Goal: Task Accomplishment & Management: Use online tool/utility

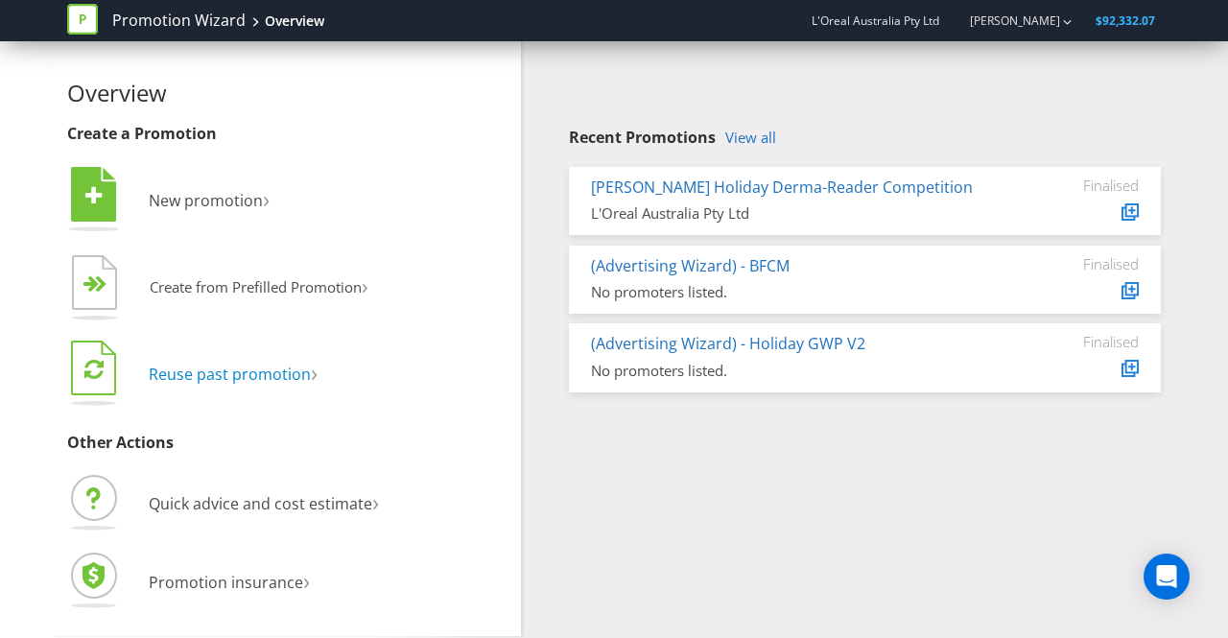
click at [256, 378] on span "Reuse past promotion" at bounding box center [230, 374] width 162 height 21
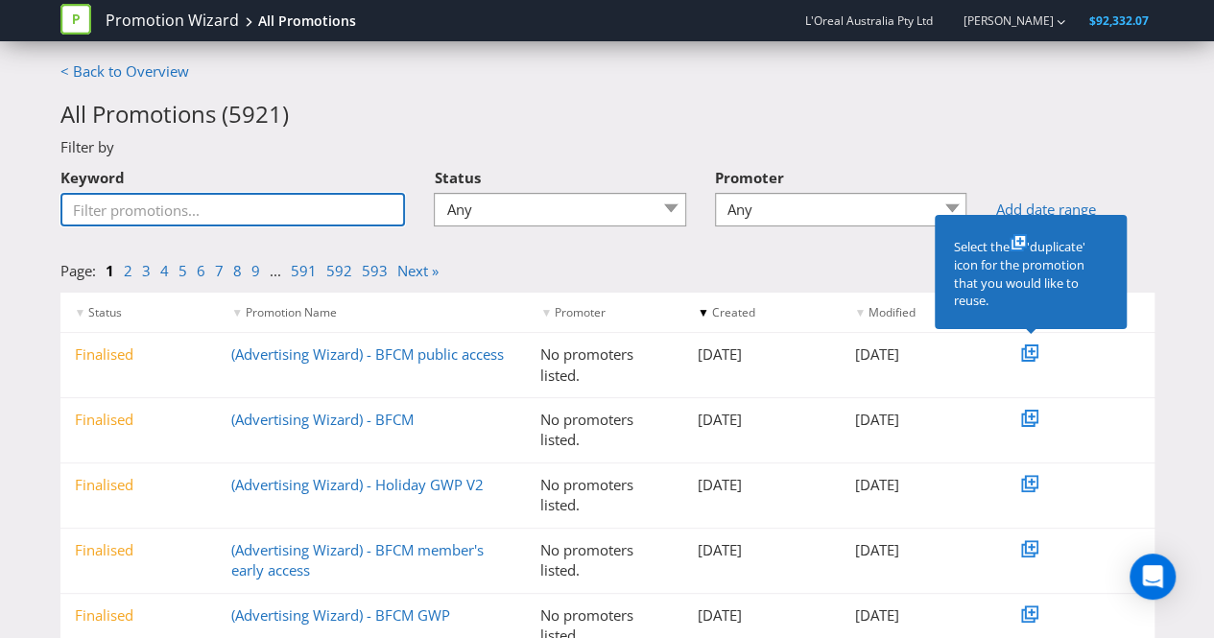
click at [225, 206] on input "Keyword" at bounding box center [232, 210] width 345 height 34
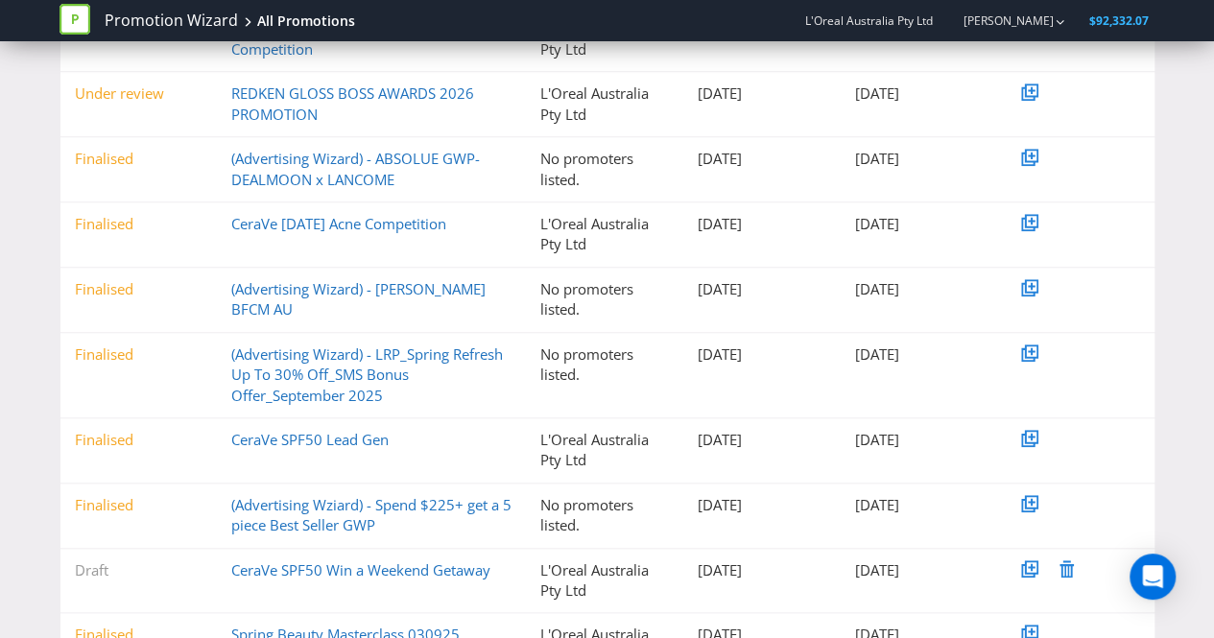
scroll to position [652, 0]
type input "spf50"
click at [356, 218] on link "CeraVe [DATE] Acne Competition" at bounding box center [338, 222] width 215 height 19
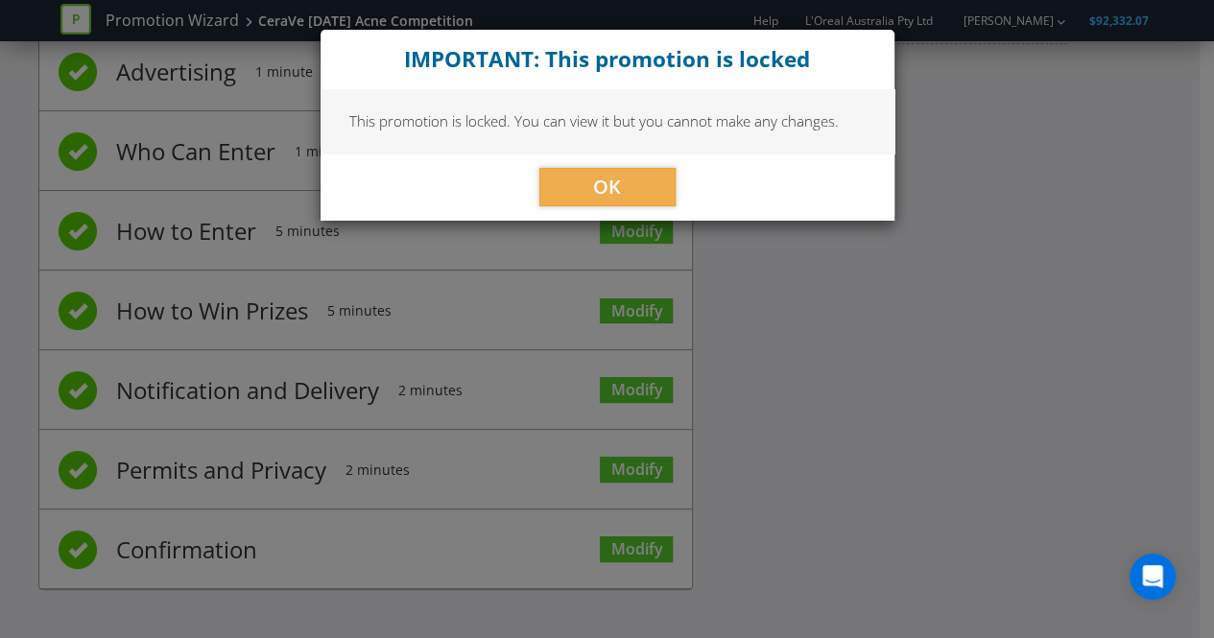
scroll to position [130, 0]
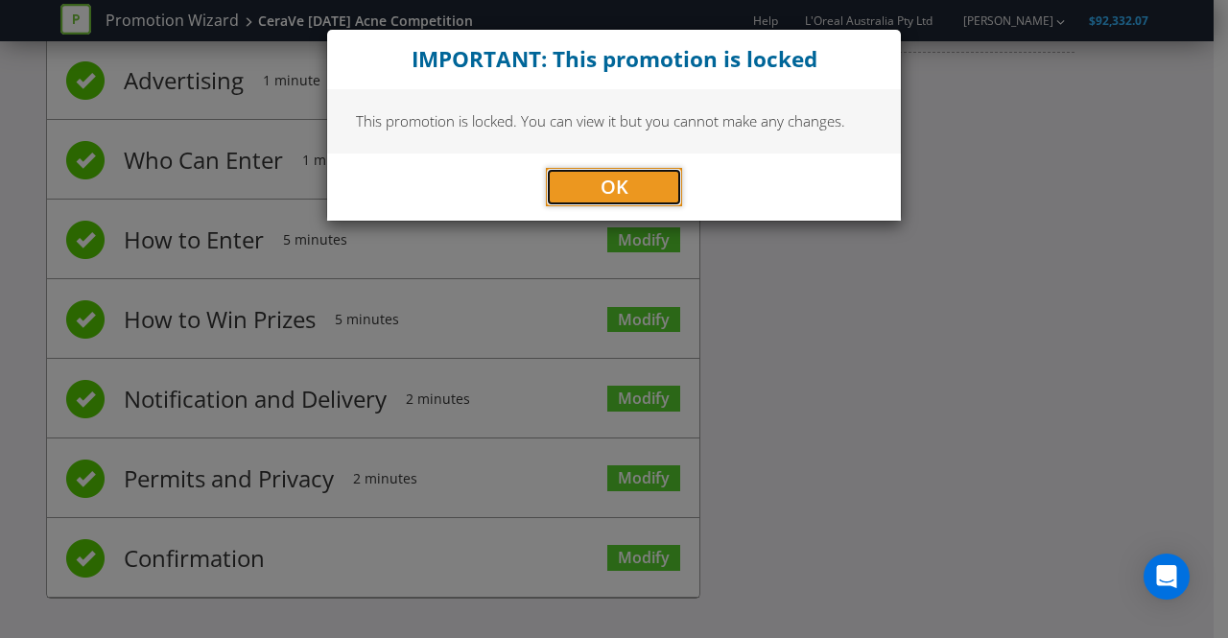
click at [559, 195] on button "OK" at bounding box center [614, 187] width 136 height 38
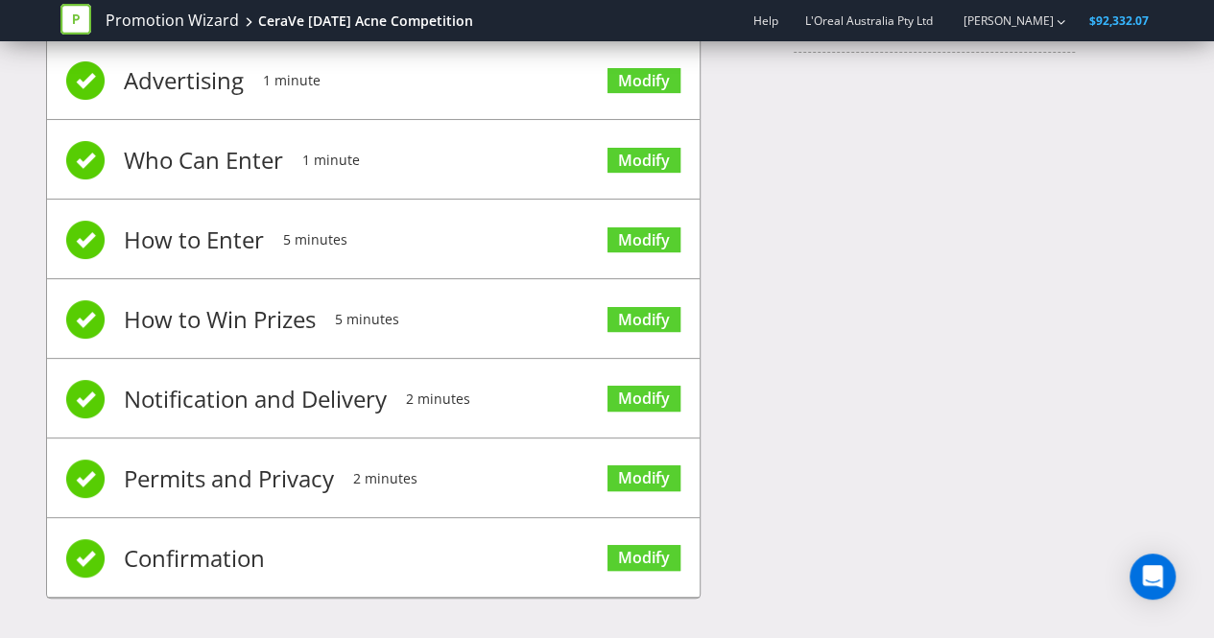
click at [203, 83] on span "Advertising" at bounding box center [184, 80] width 120 height 77
click at [639, 76] on link "Modify" at bounding box center [643, 81] width 73 height 26
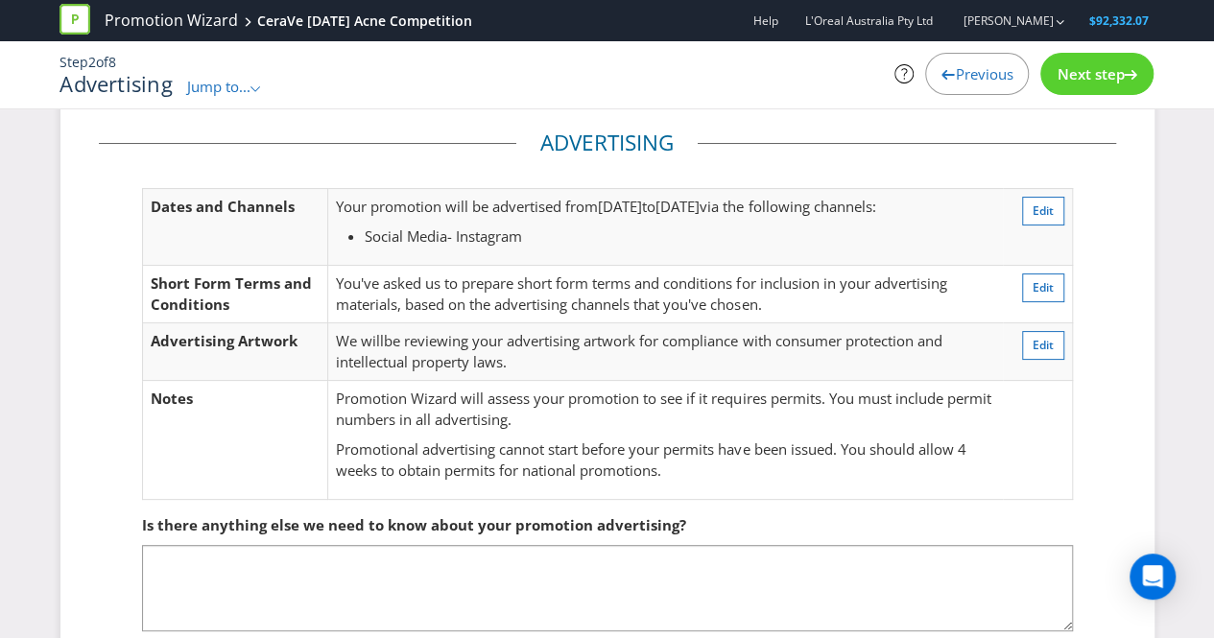
scroll to position [27, 0]
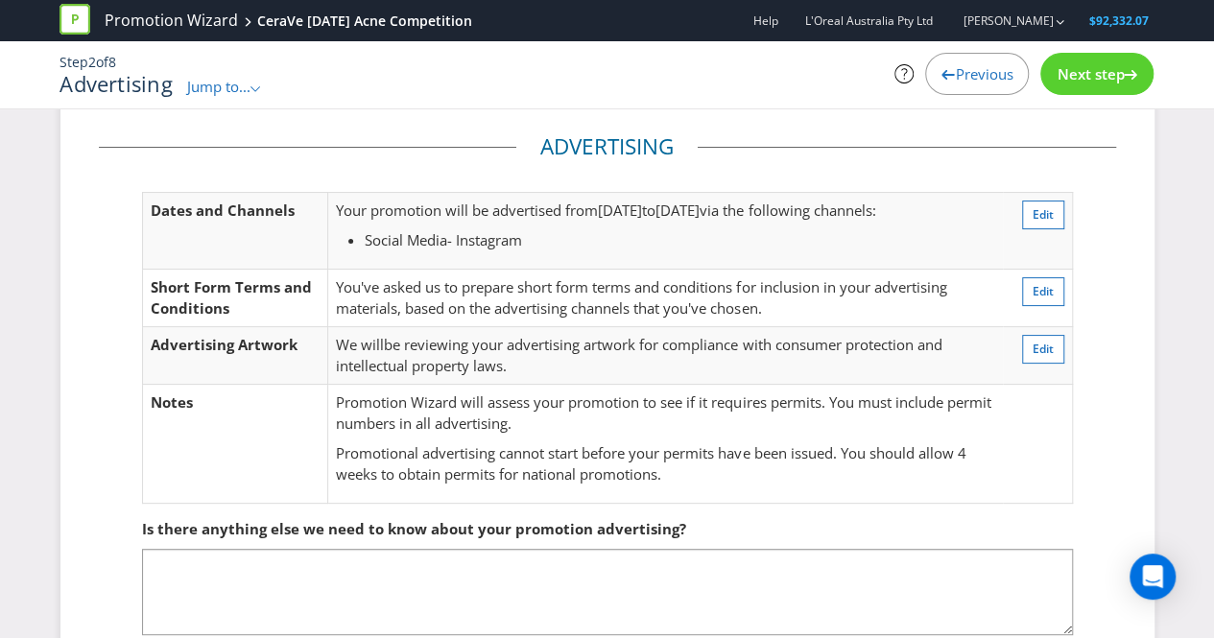
click at [1078, 78] on span "Next step" at bounding box center [1089, 73] width 67 height 19
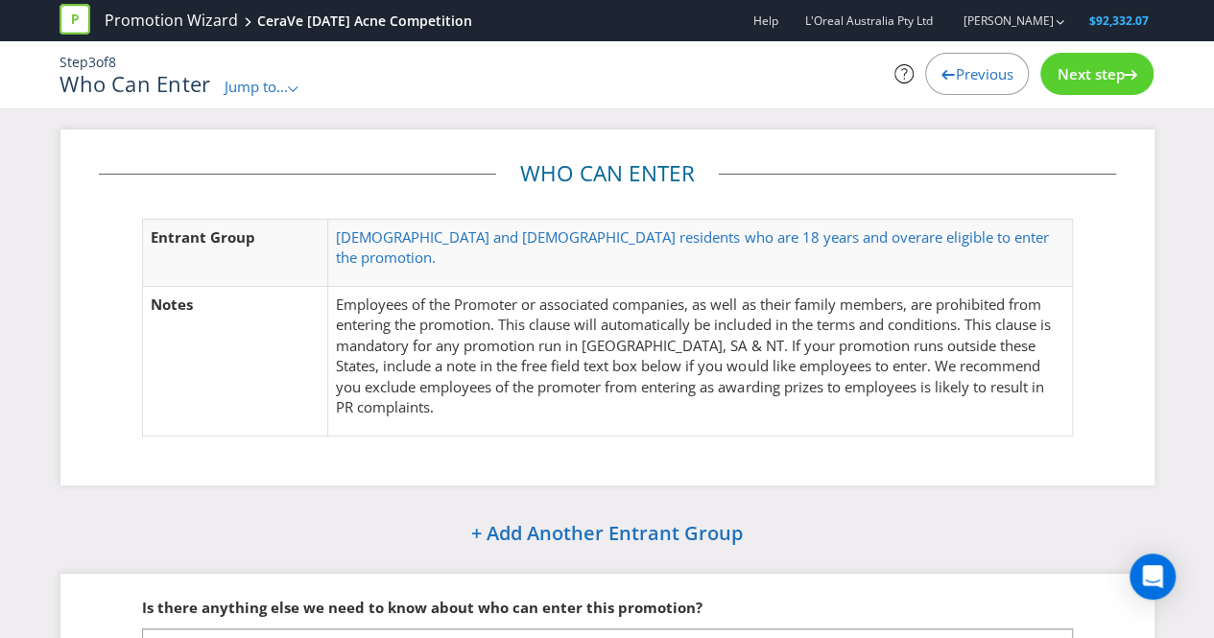
click at [1125, 72] on icon at bounding box center [1130, 75] width 13 height 10
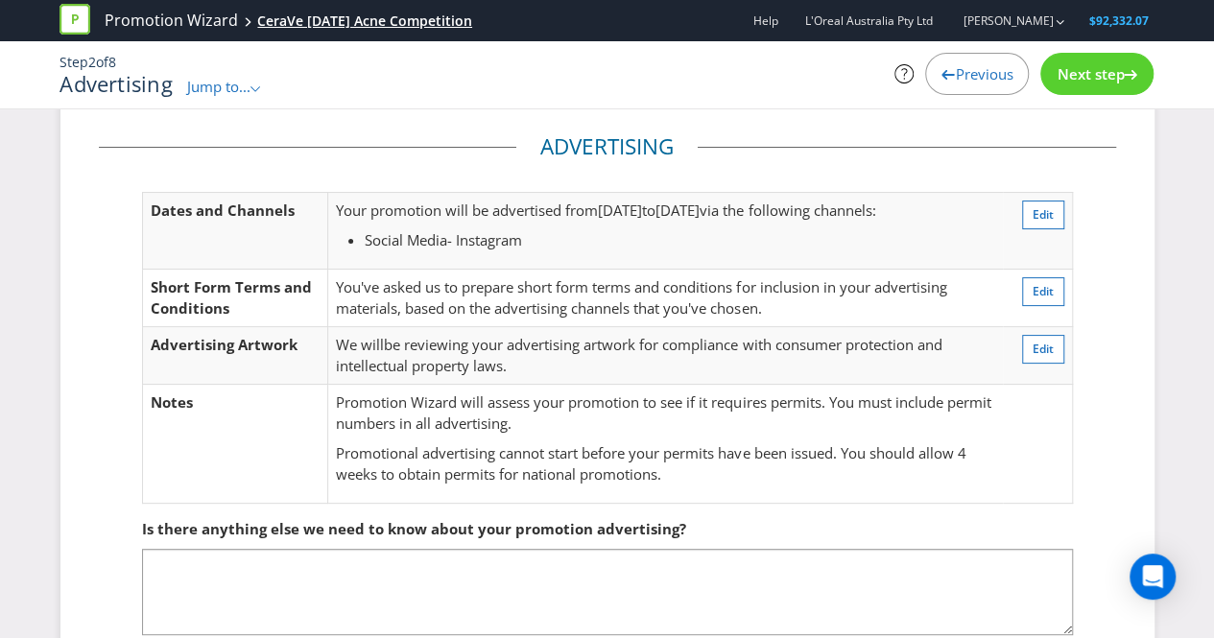
scroll to position [130, 0]
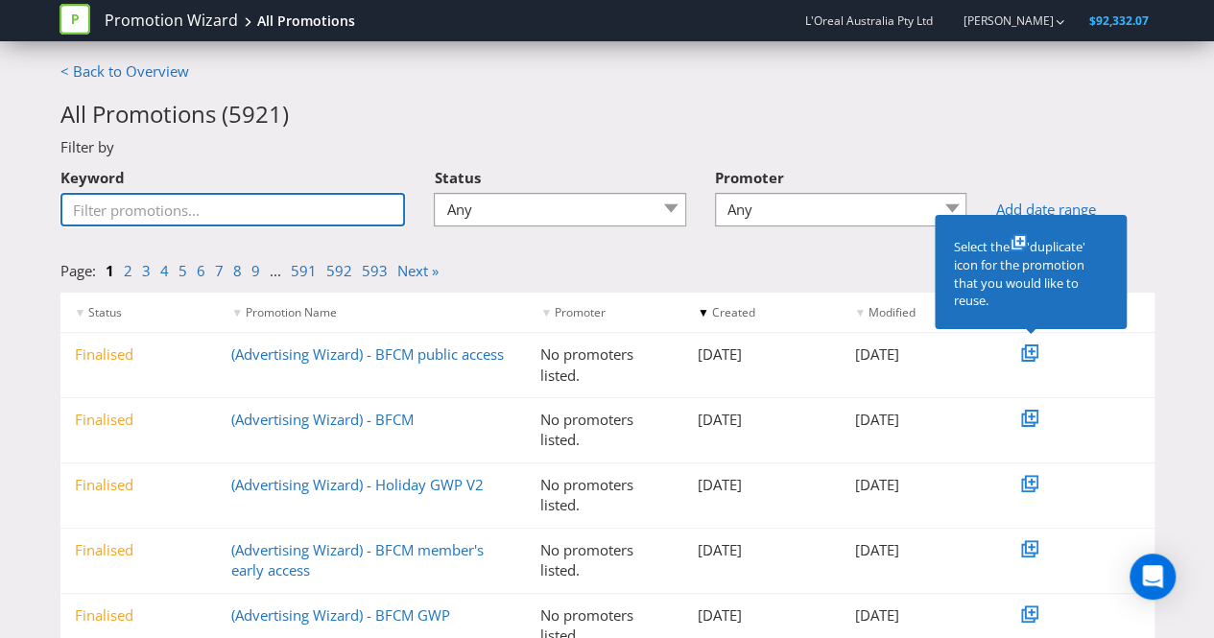
click at [192, 199] on input "Keyword" at bounding box center [232, 210] width 345 height 34
type input "SPF50"
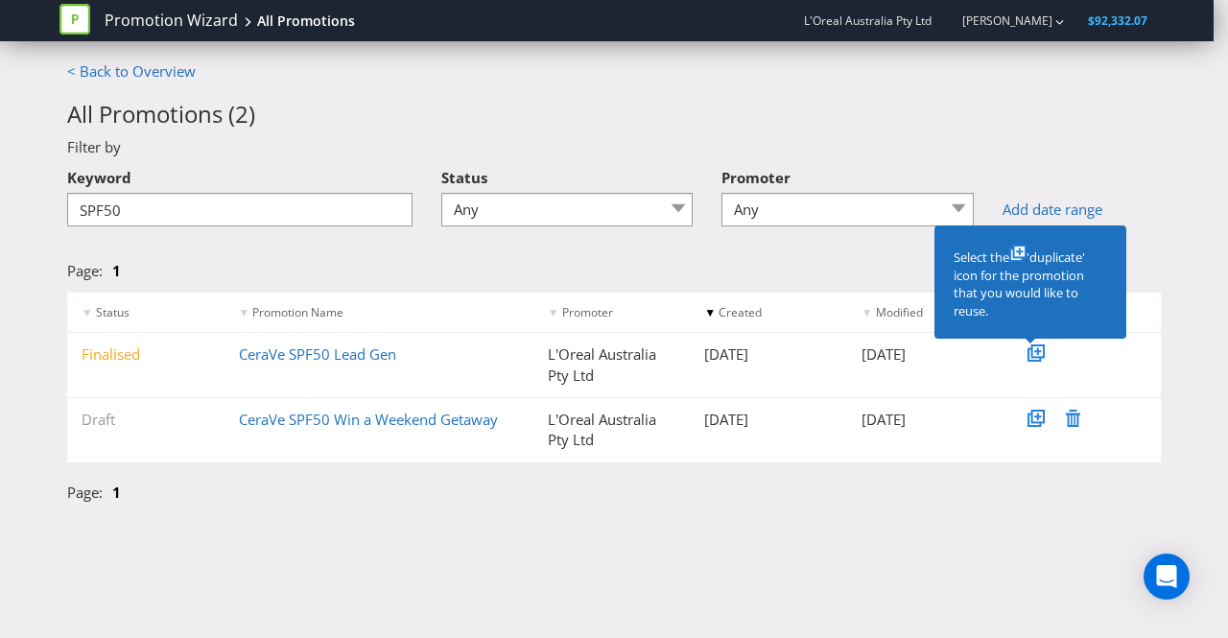
click at [1040, 353] on icon at bounding box center [1038, 351] width 10 height 10
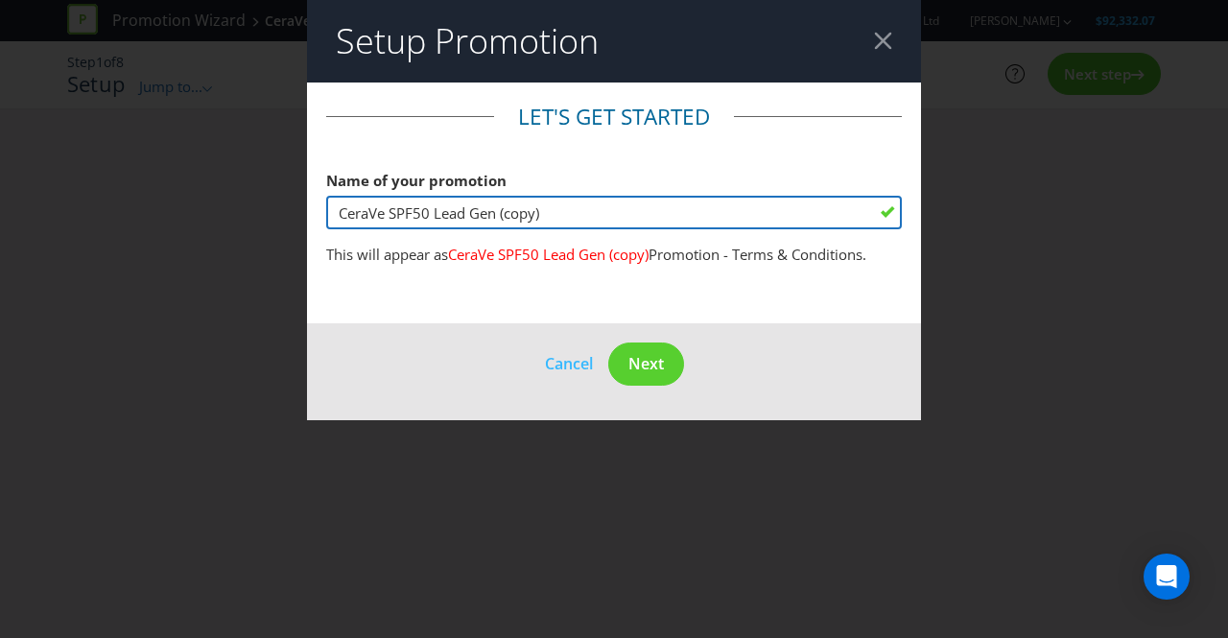
click at [433, 210] on input "CeraVe SPF50 Lead Gen (copy)" at bounding box center [614, 213] width 576 height 34
click at [555, 213] on input "CeraVe Acne Lead Gen (copy)" at bounding box center [614, 213] width 576 height 34
type input "CeraVe Acne Lead Gen"
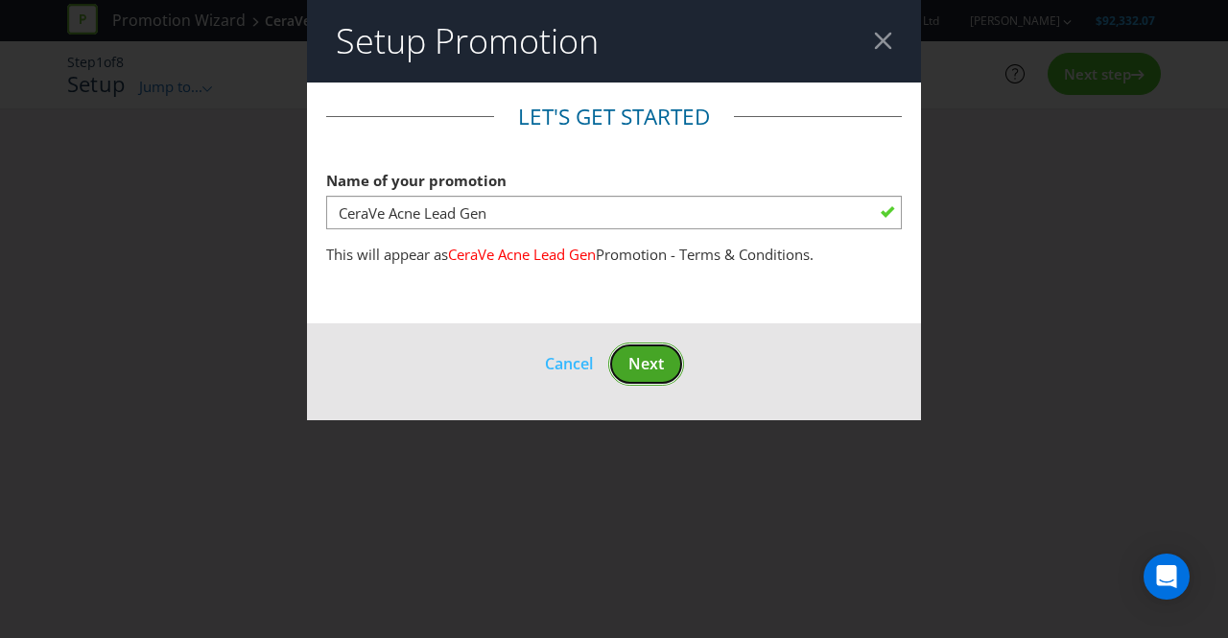
click at [640, 369] on span "Next" at bounding box center [646, 363] width 36 height 21
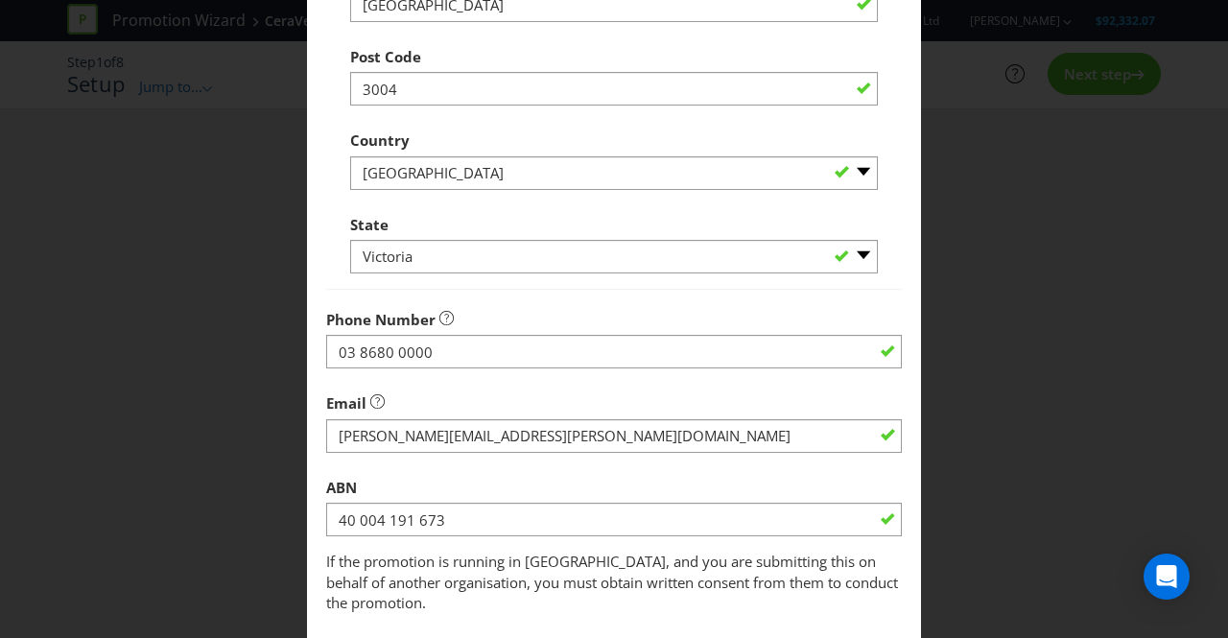
scroll to position [515, 0]
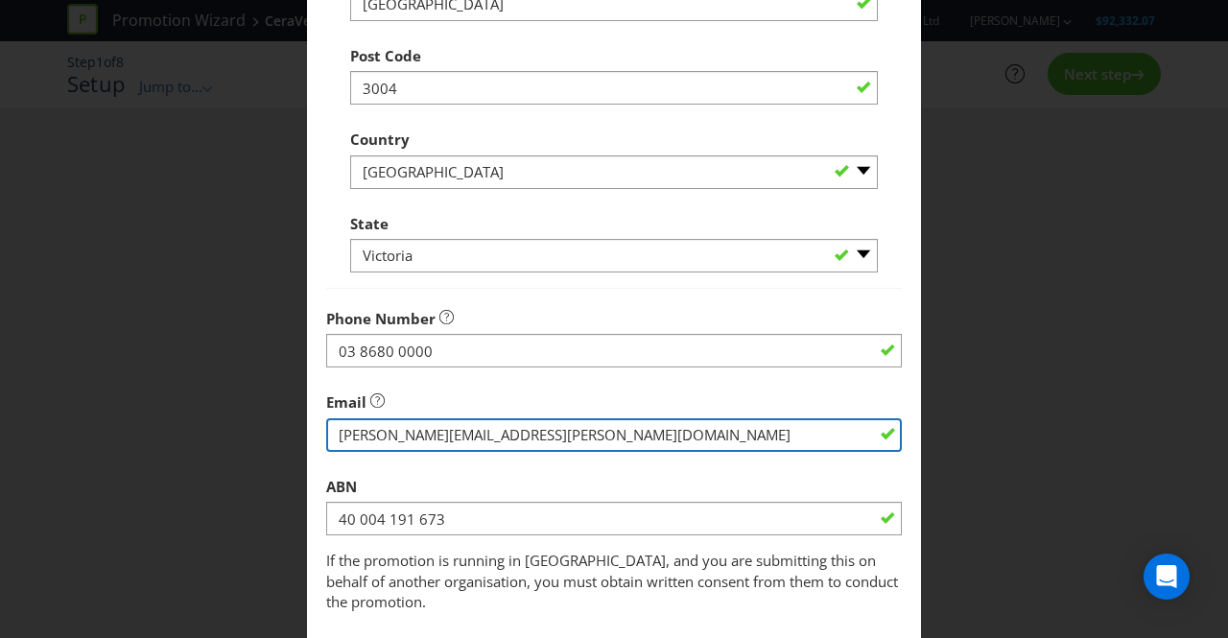
drag, startPoint x: 539, startPoint y: 443, endPoint x: 282, endPoint y: 435, distance: 257.3
click at [282, 435] on div "Edit Promoter Promoter Information Company Name L'Oreal Australia Pty Ltd What …" at bounding box center [614, 319] width 1228 height 638
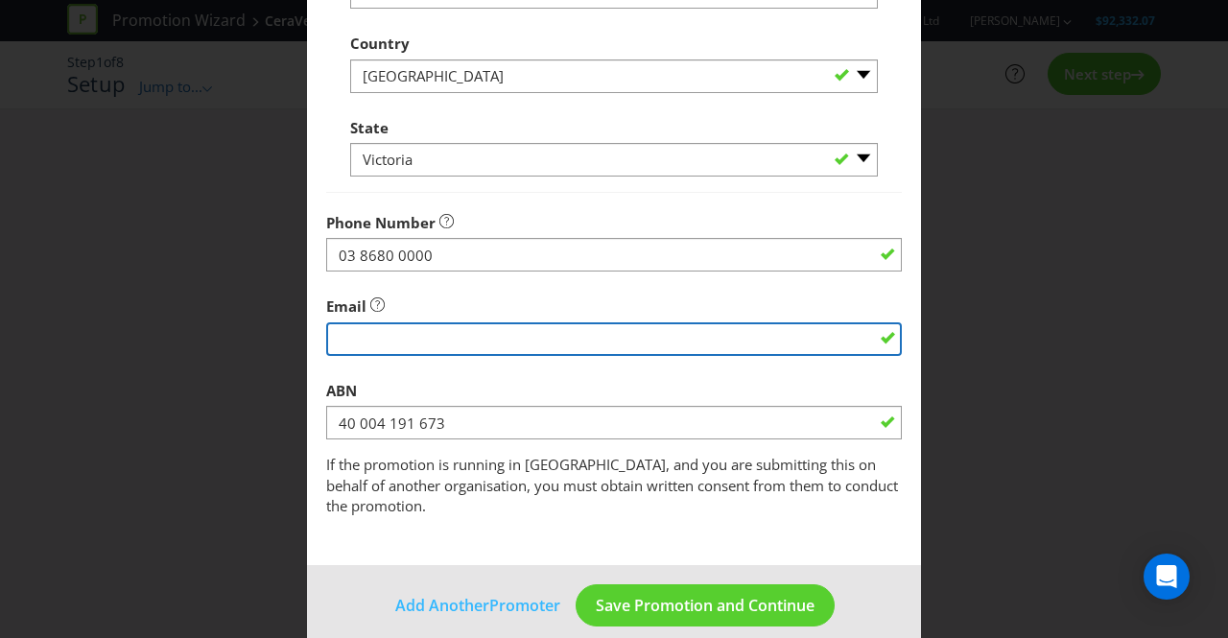
scroll to position [612, 0]
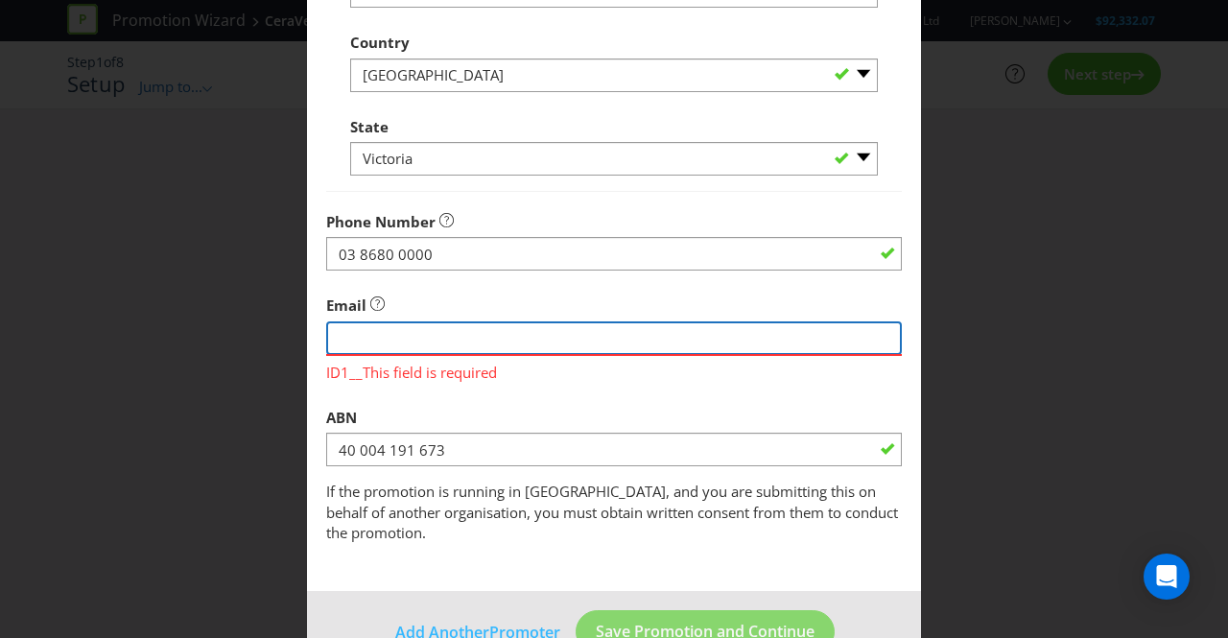
paste input "[EMAIL_ADDRESS][DOMAIN_NAME]"
type input "[EMAIL_ADDRESS][DOMAIN_NAME]"
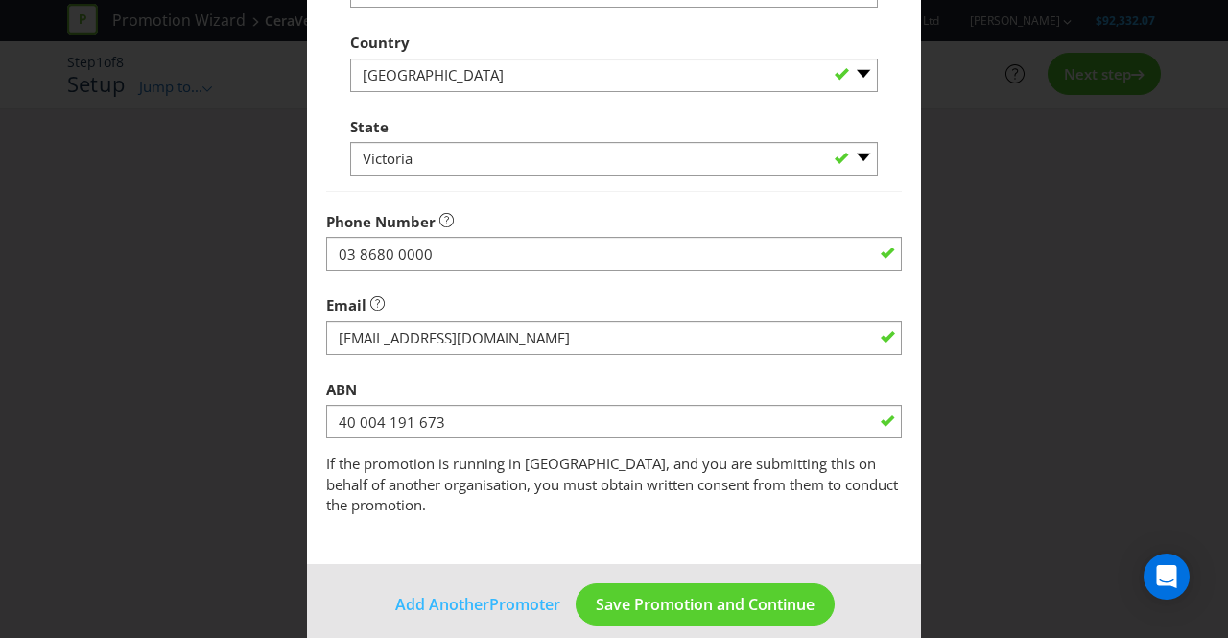
click at [593, 387] on fieldset "Promoter Information Company Name L'Oreal Australia Pty Ltd What is the promote…" at bounding box center [614, 3] width 576 height 1027
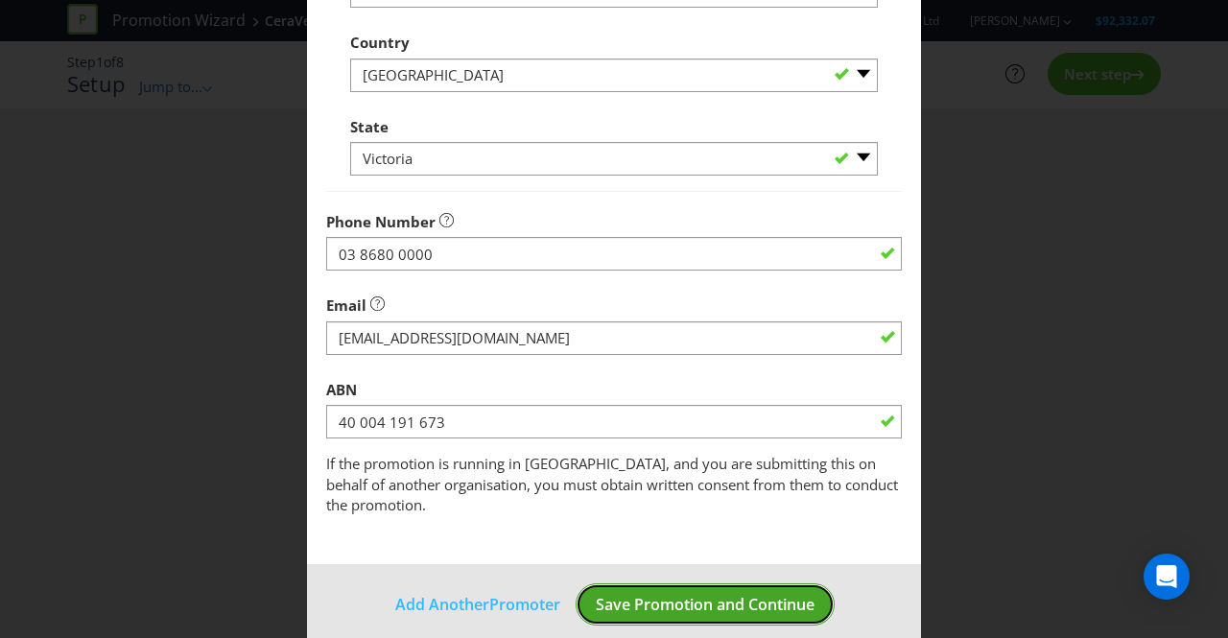
click at [639, 594] on span "Save Promotion and Continue" at bounding box center [705, 604] width 219 height 21
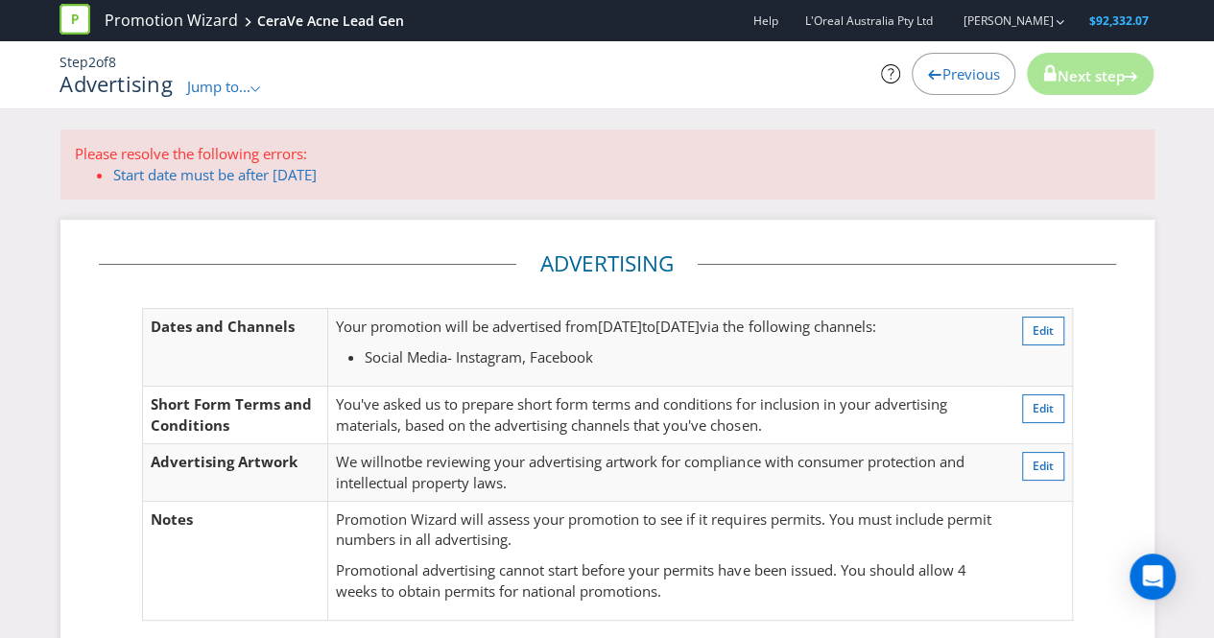
click at [969, 74] on span "Previous" at bounding box center [970, 73] width 58 height 19
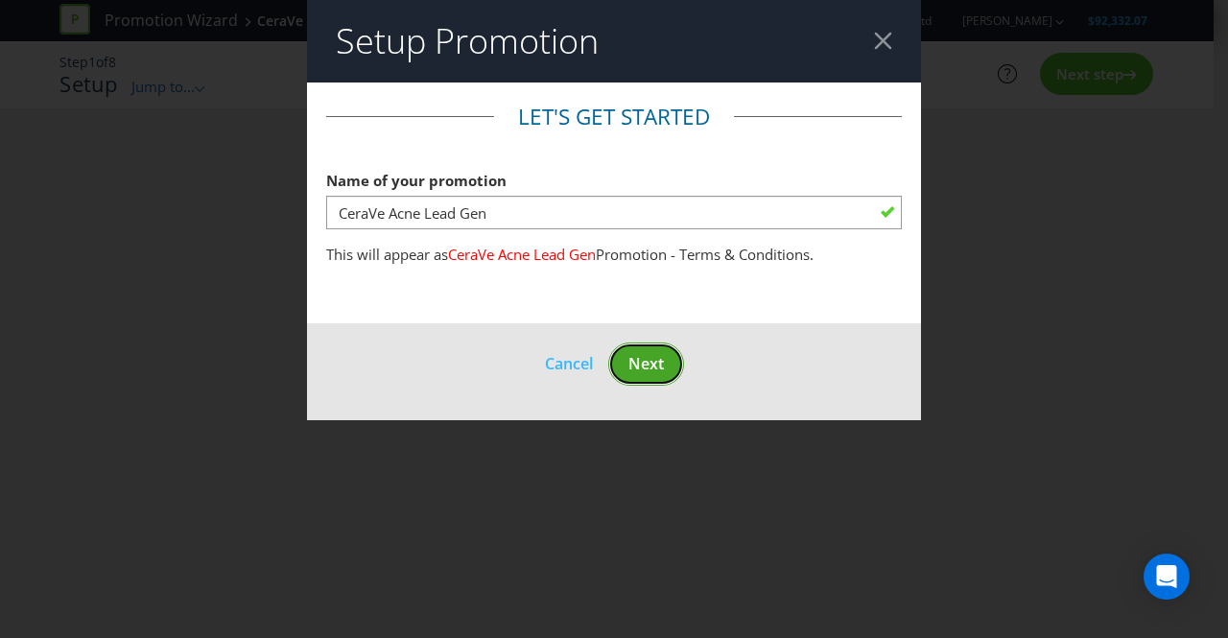
click at [650, 361] on span "Next" at bounding box center [646, 363] width 36 height 21
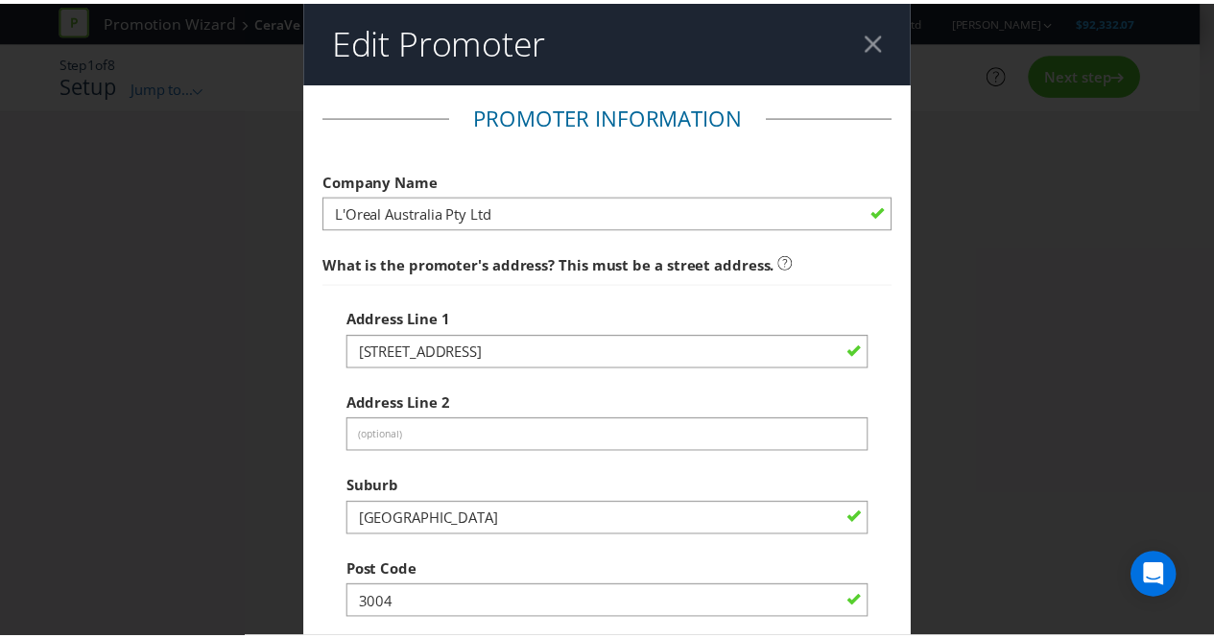
scroll to position [612, 0]
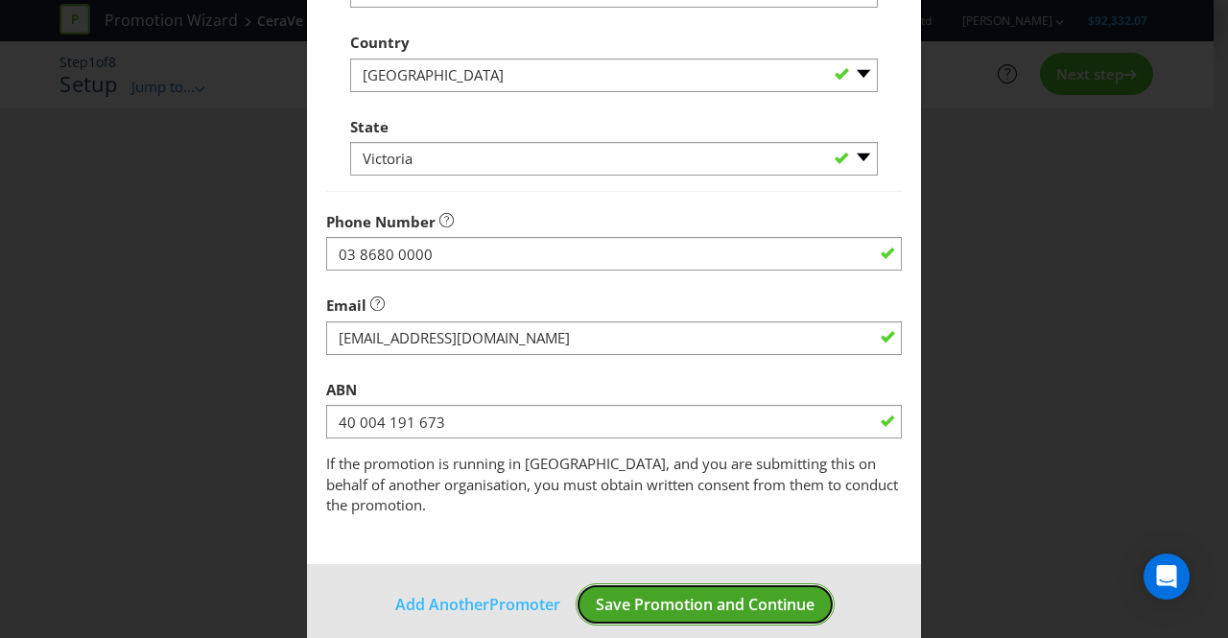
click at [659, 594] on span "Save Promotion and Continue" at bounding box center [705, 604] width 219 height 21
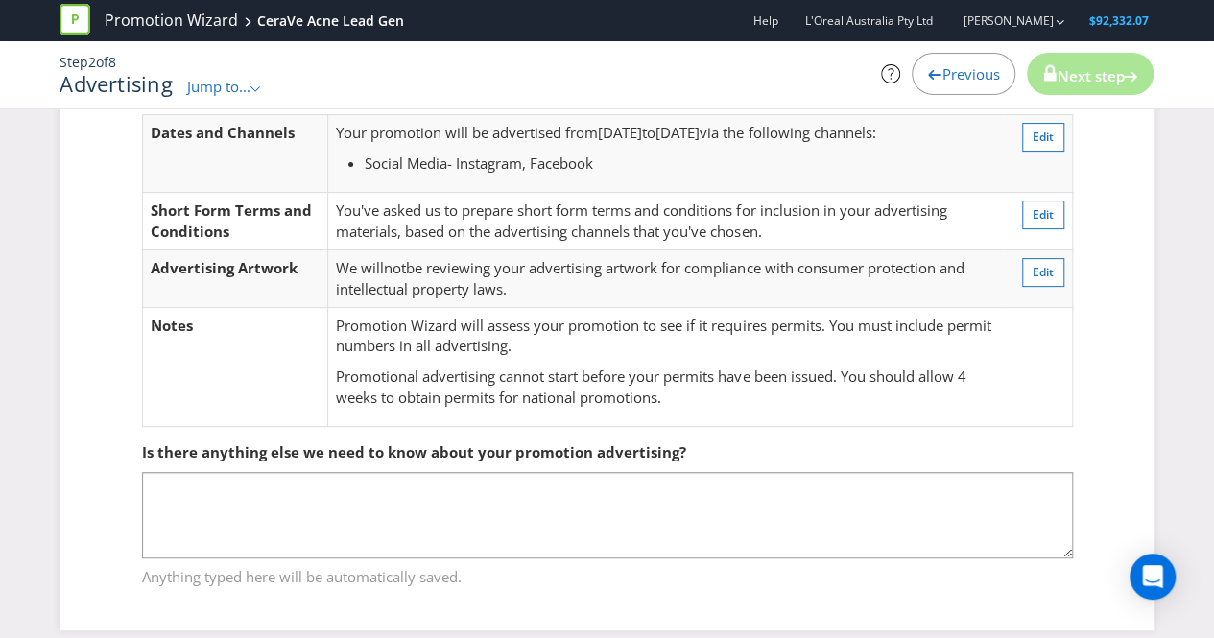
scroll to position [211, 0]
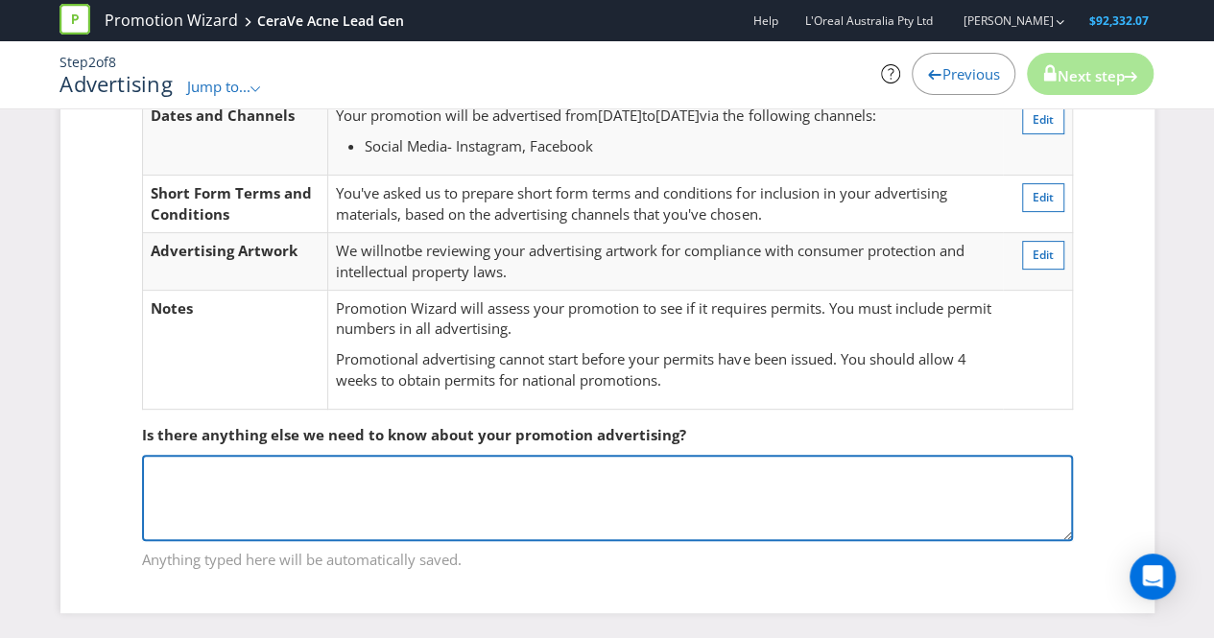
click at [875, 492] on textarea at bounding box center [607, 498] width 931 height 86
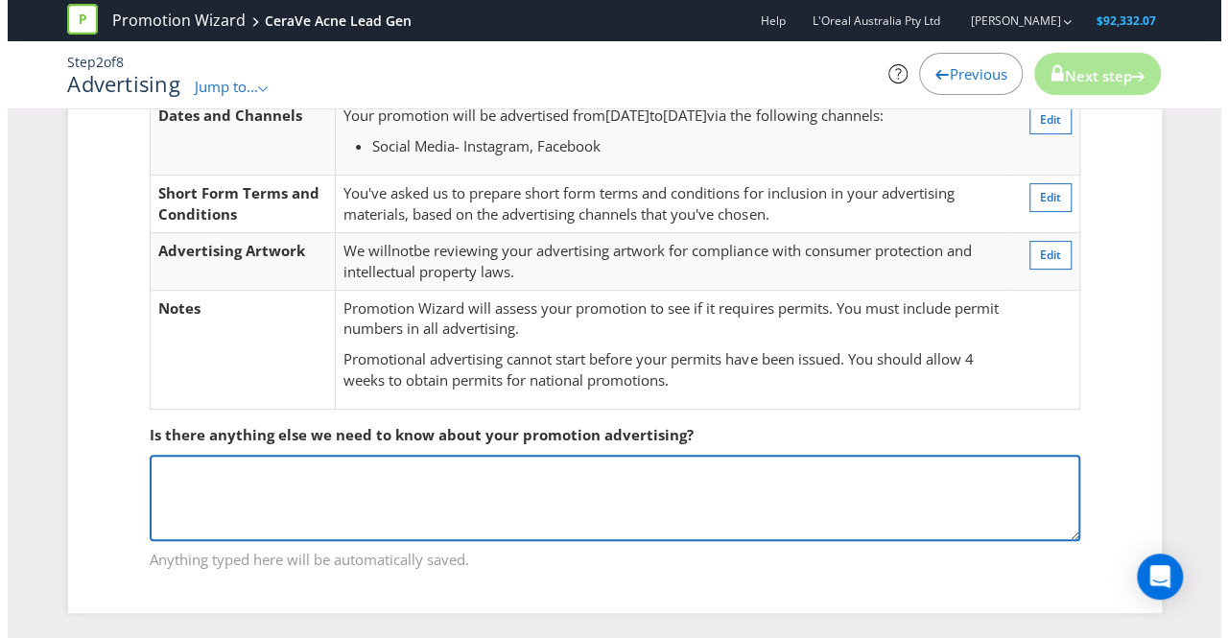
scroll to position [0, 0]
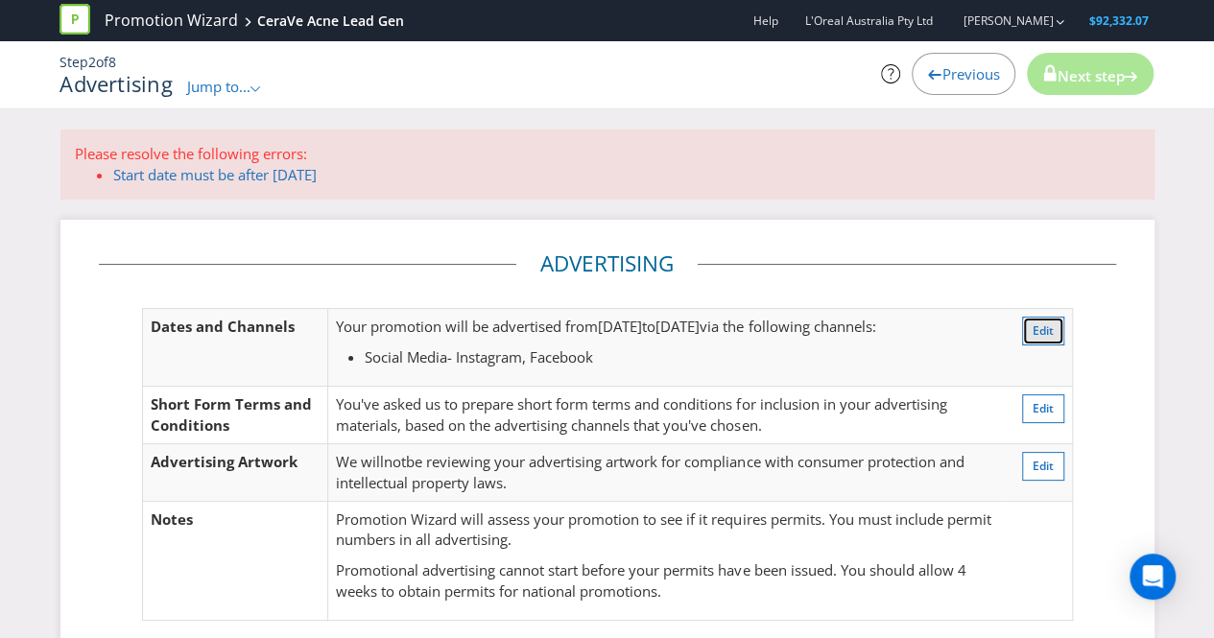
click at [1041, 327] on span "Edit" at bounding box center [1042, 330] width 21 height 16
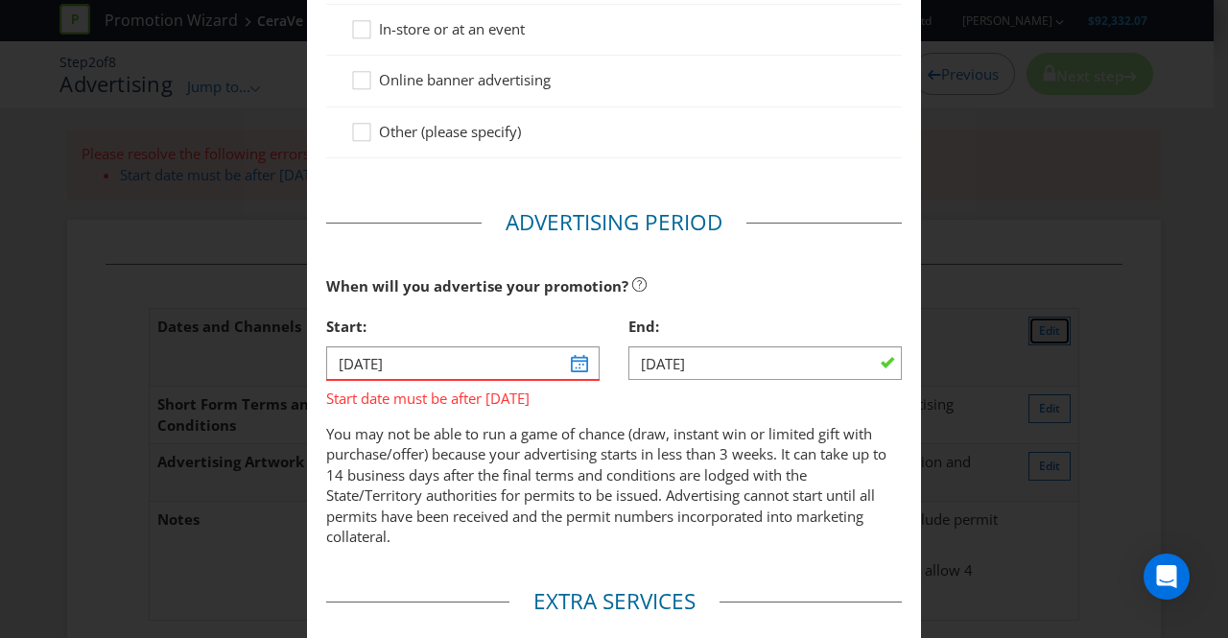
scroll to position [526, 0]
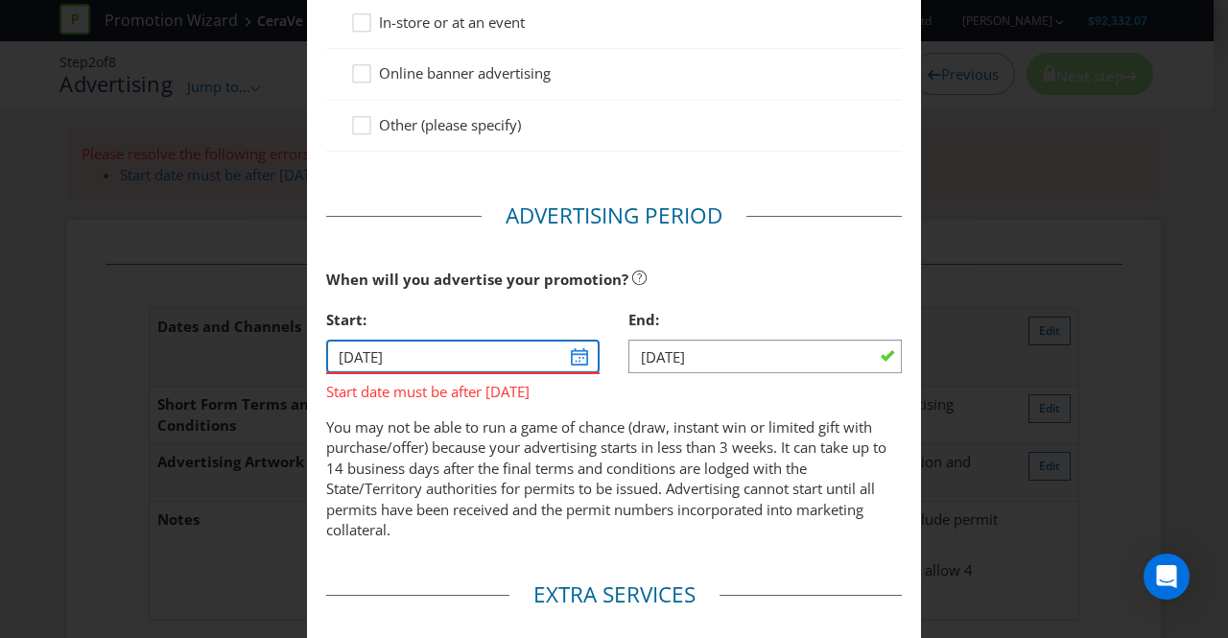
click at [568, 352] on input "[DATE]" at bounding box center [462, 357] width 273 height 34
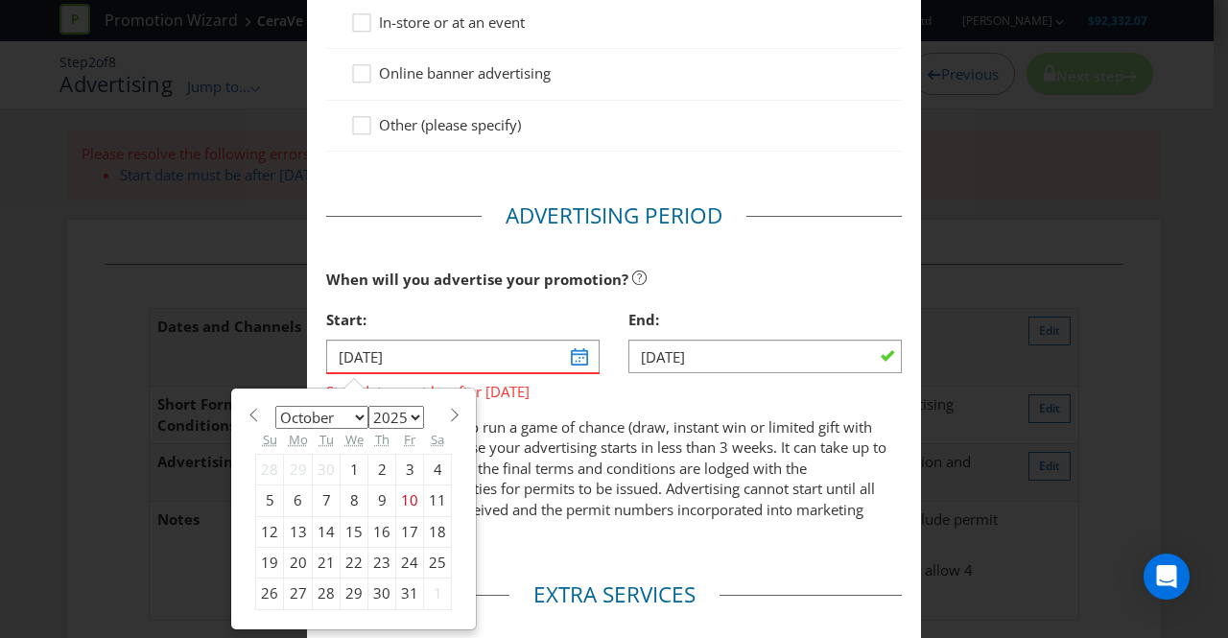
click at [447, 408] on span at bounding box center [454, 415] width 14 height 14
select select "10"
click at [372, 528] on div "13" at bounding box center [382, 531] width 28 height 31
type input "[DATE]"
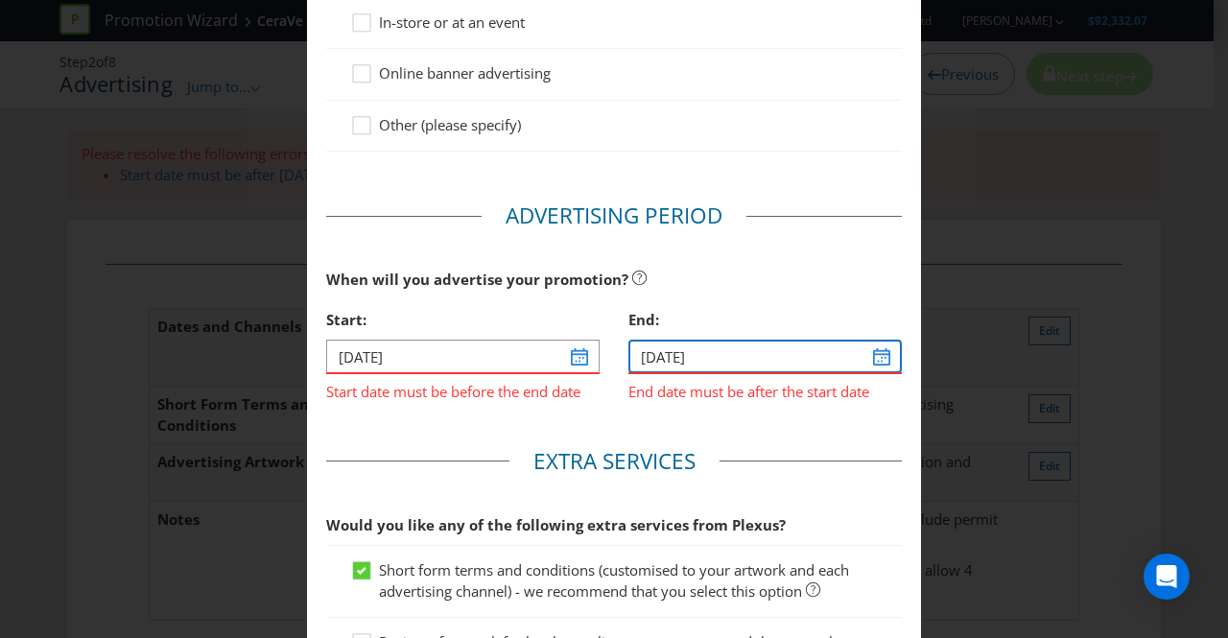
click at [877, 360] on input "[DATE]" at bounding box center [764, 357] width 273 height 34
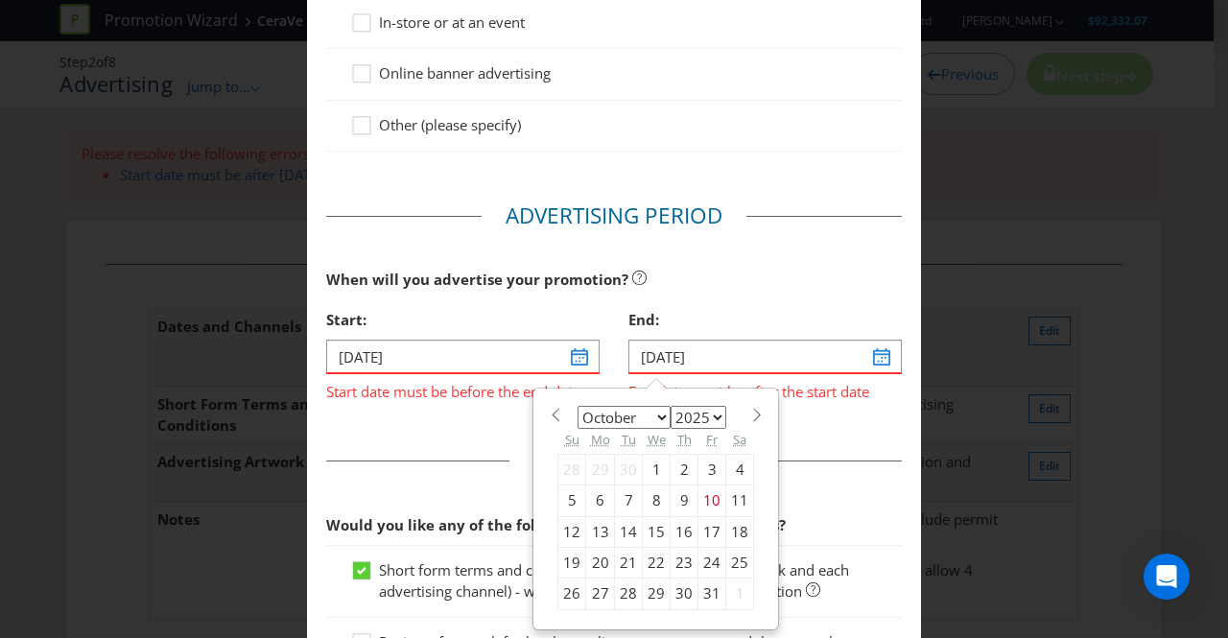
click at [749, 408] on span at bounding box center [756, 415] width 14 height 14
select select "10"
click at [561, 615] on div "30" at bounding box center [572, 624] width 28 height 31
type input "[DATE]"
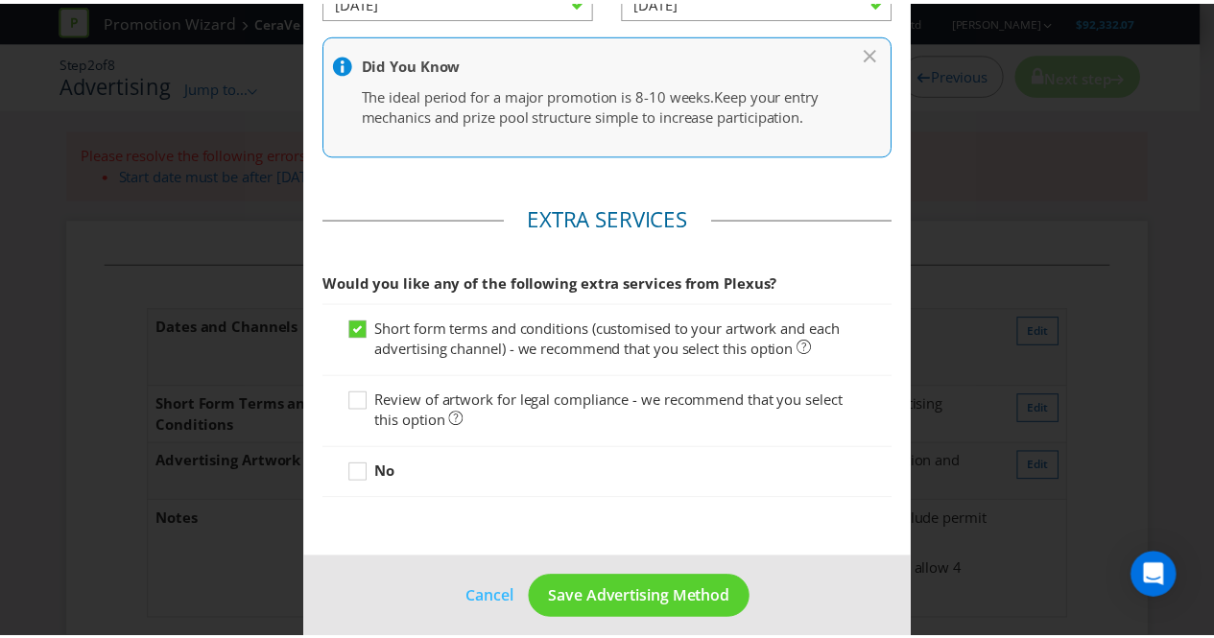
scroll to position [891, 0]
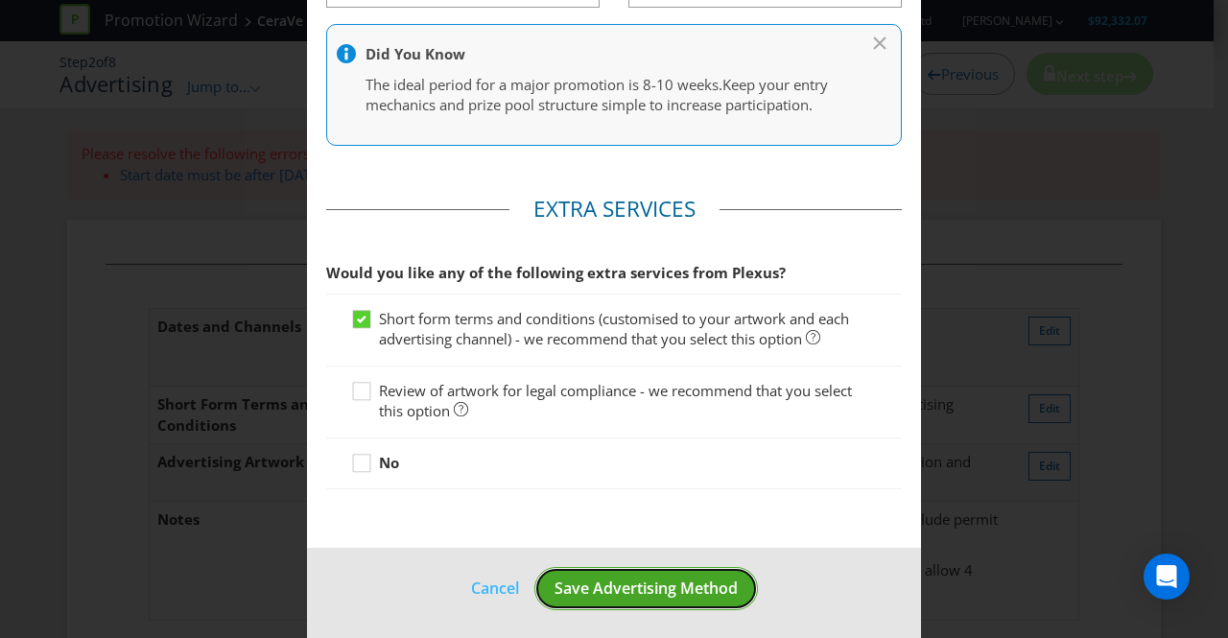
click at [604, 582] on span "Save Advertising Method" at bounding box center [646, 588] width 183 height 21
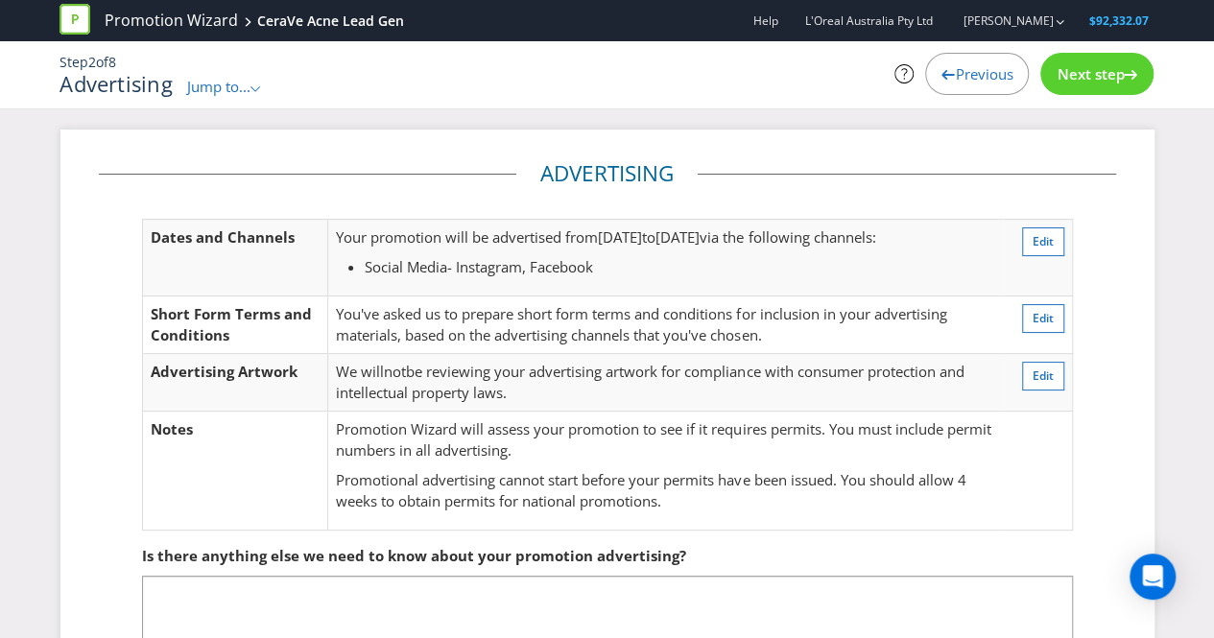
click at [1083, 89] on div "Next step" at bounding box center [1096, 74] width 113 height 42
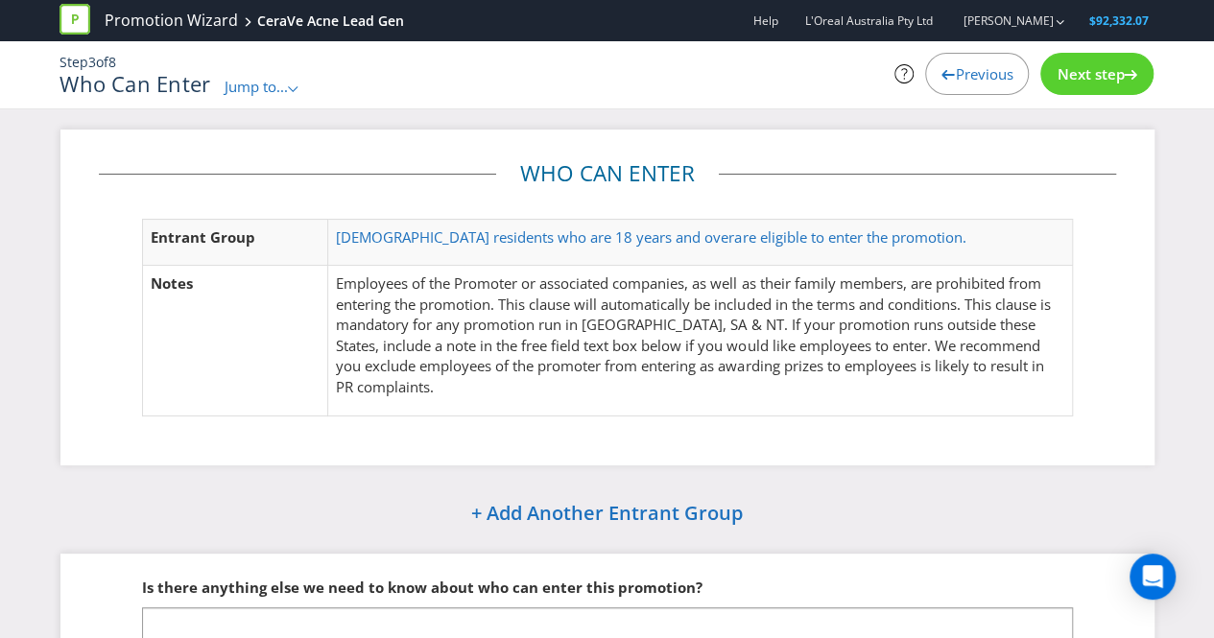
scroll to position [154, 0]
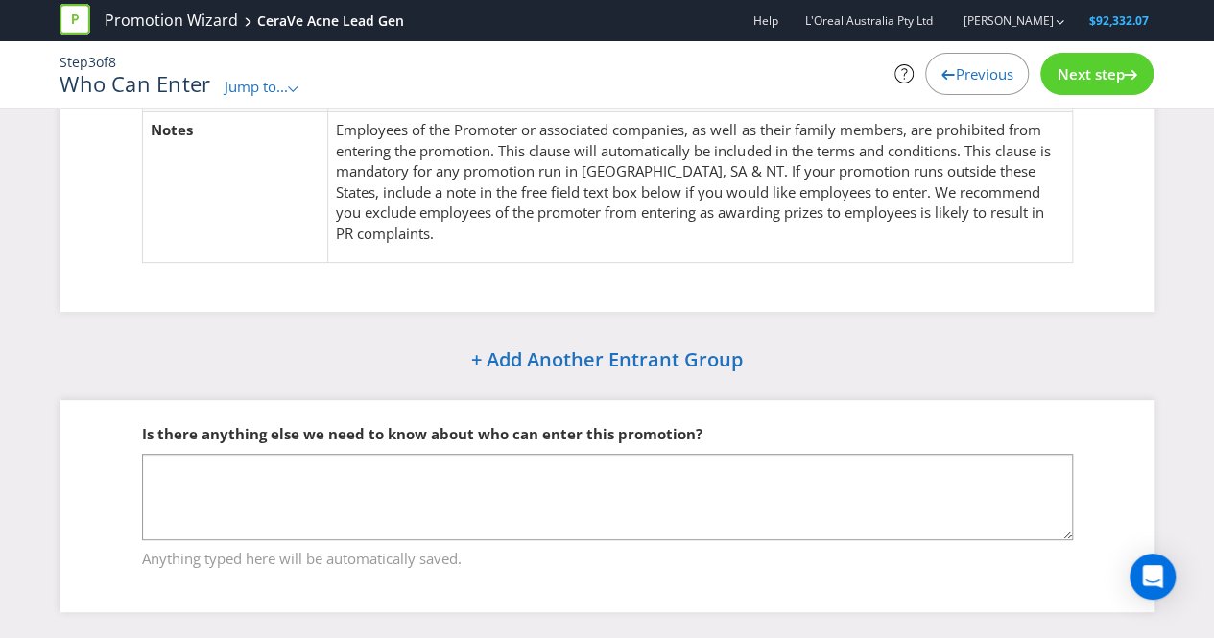
click at [1080, 59] on div "Next step" at bounding box center [1096, 74] width 113 height 42
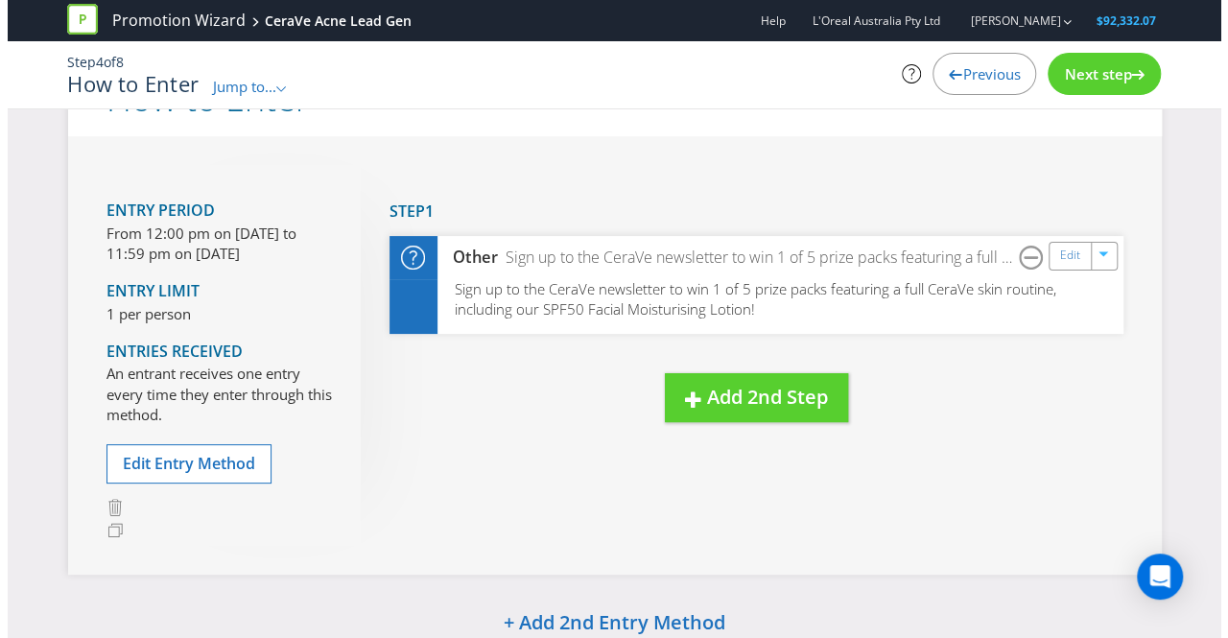
scroll to position [71, 0]
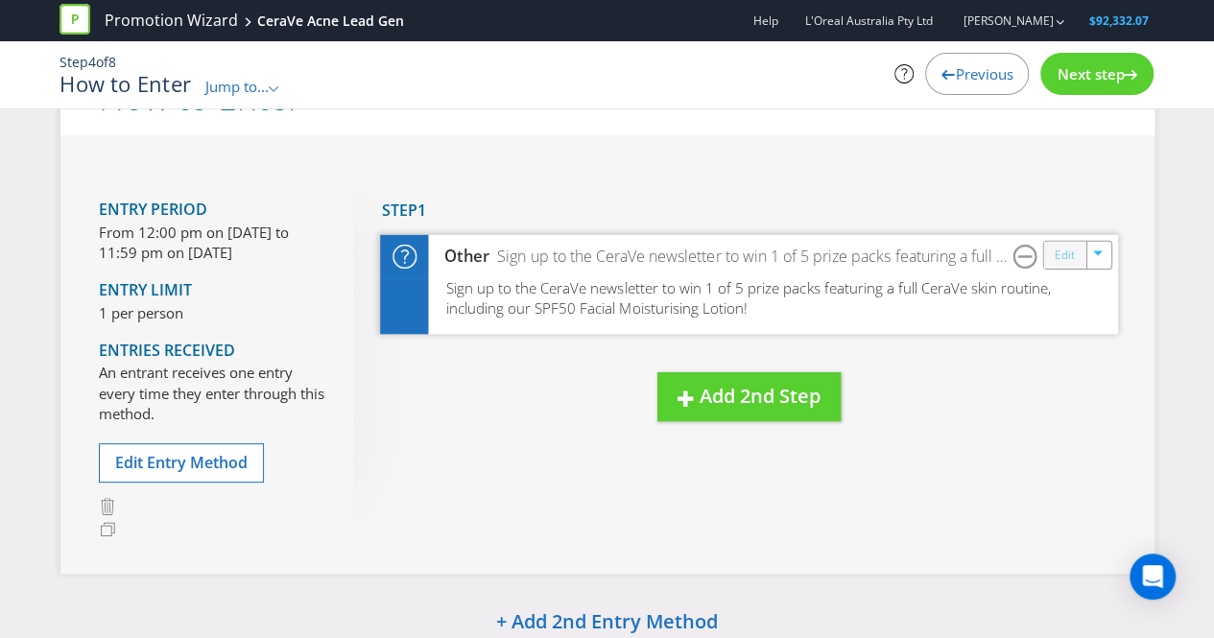
click at [1057, 259] on link "Edit" at bounding box center [1064, 255] width 20 height 22
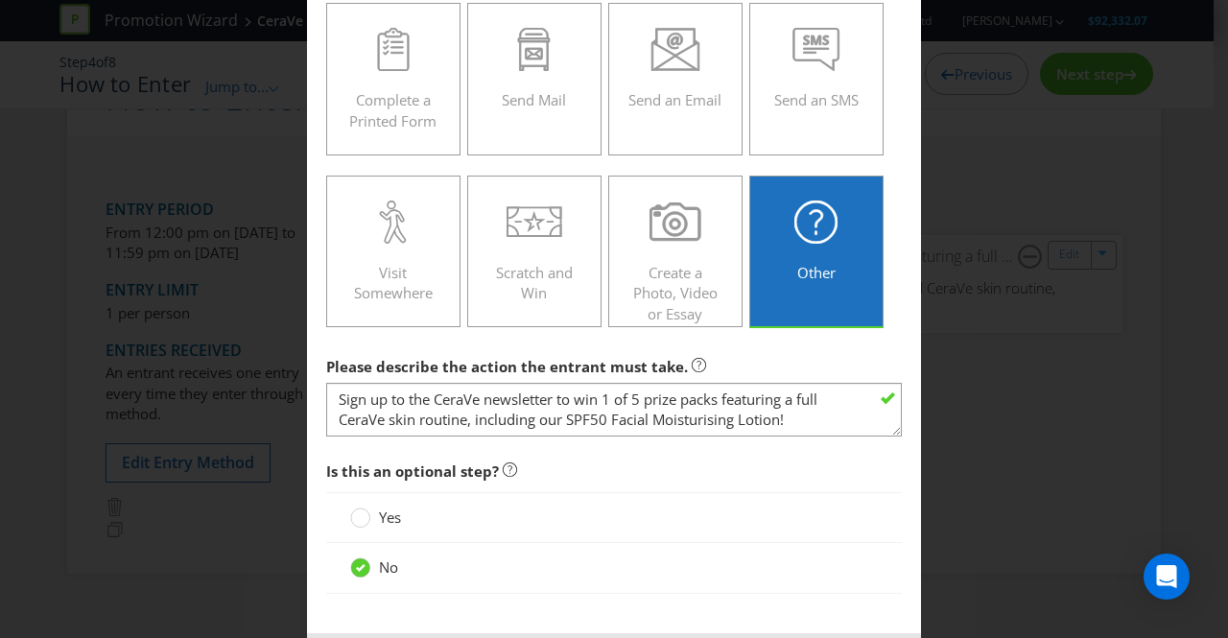
scroll to position [302, 0]
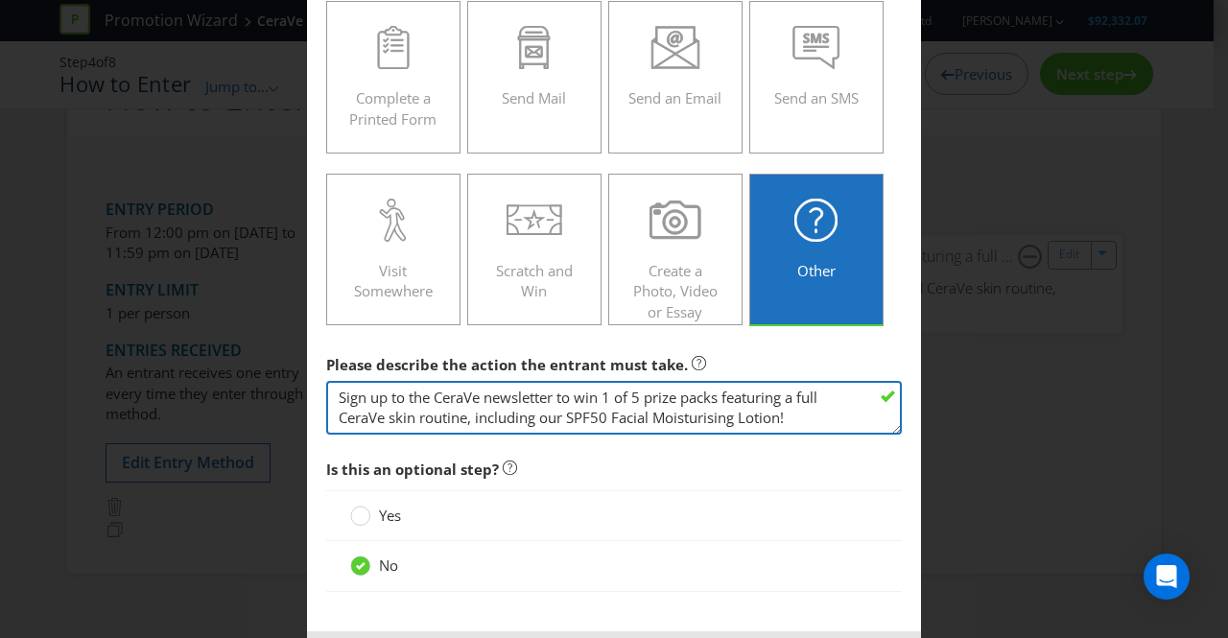
drag, startPoint x: 461, startPoint y: 415, endPoint x: 799, endPoint y: 392, distance: 339.5
click at [799, 392] on textarea "Sign up to the CeraVe newsletter to win 1 of 5 prize packs featuring a full Cer…" at bounding box center [614, 408] width 576 height 55
click at [463, 414] on textarea "Sign up to the CeraVe newsletter to win 1 of 5 prize packs featuring a full Cer…" at bounding box center [614, 408] width 576 height 55
drag, startPoint x: 463, startPoint y: 414, endPoint x: 791, endPoint y: 391, distance: 328.0
click at [791, 391] on textarea "Sign up to the CeraVe newsletter to win 1 of 5 prize packs featuring a full Cer…" at bounding box center [614, 408] width 576 height 55
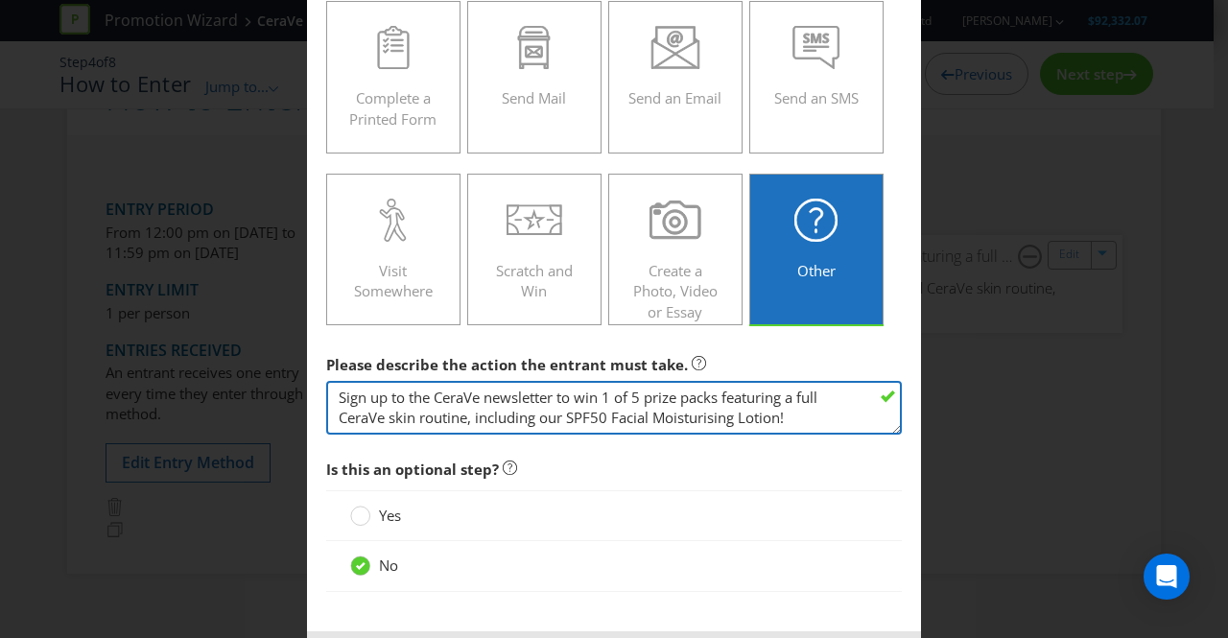
click at [791, 391] on textarea "Sign up to the CeraVe newsletter to win 1 of 5 prize packs featuring a full Cer…" at bounding box center [614, 408] width 576 height 55
click at [549, 415] on textarea "Sign up to the CeraVe newsletter to win 1 of 5 prize packs featuring a full Cer…" at bounding box center [614, 408] width 576 height 55
drag, startPoint x: 618, startPoint y: 399, endPoint x: 328, endPoint y: 403, distance: 289.8
click at [328, 403] on textarea "Sign up to the CeraVe newsletter to win 1 of 5 prize packs featuring a full Cer…" at bounding box center [614, 408] width 576 height 55
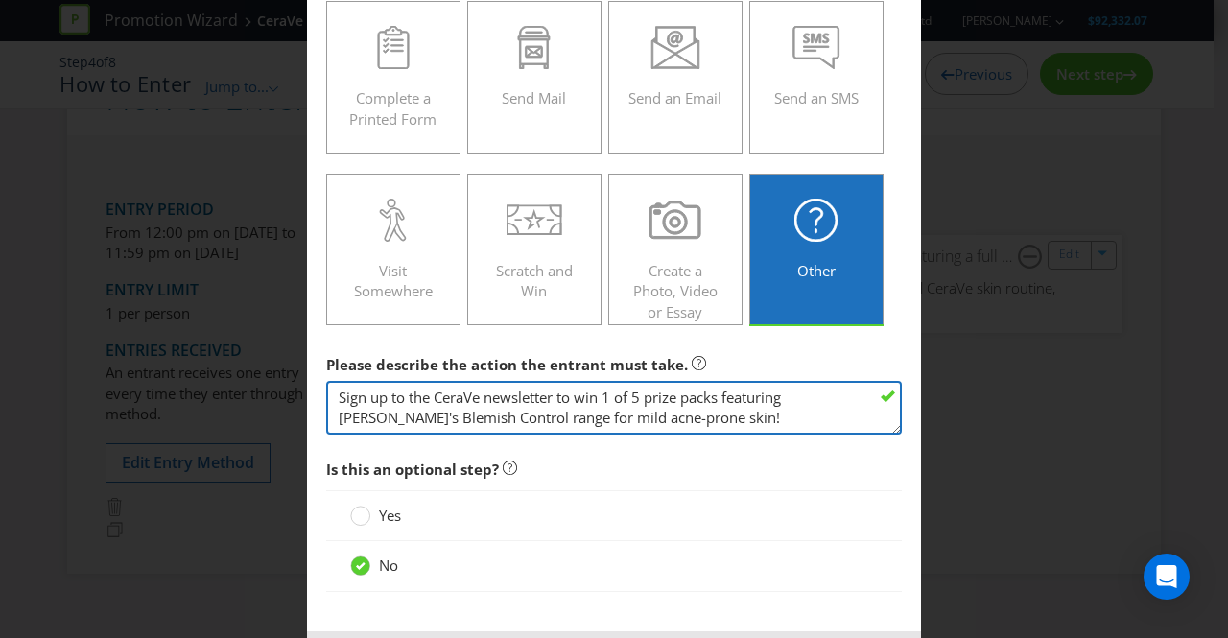
scroll to position [385, 0]
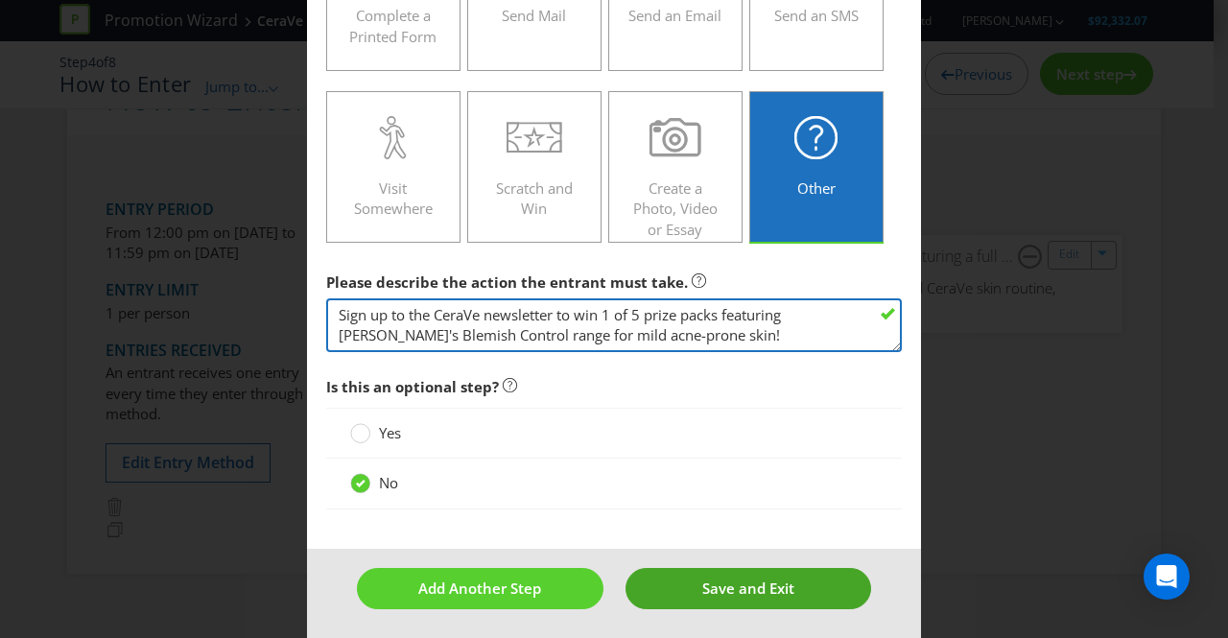
type textarea "Sign up to the CeraVe newsletter to win 1 of 5 prize packs featuring [PERSON_NA…"
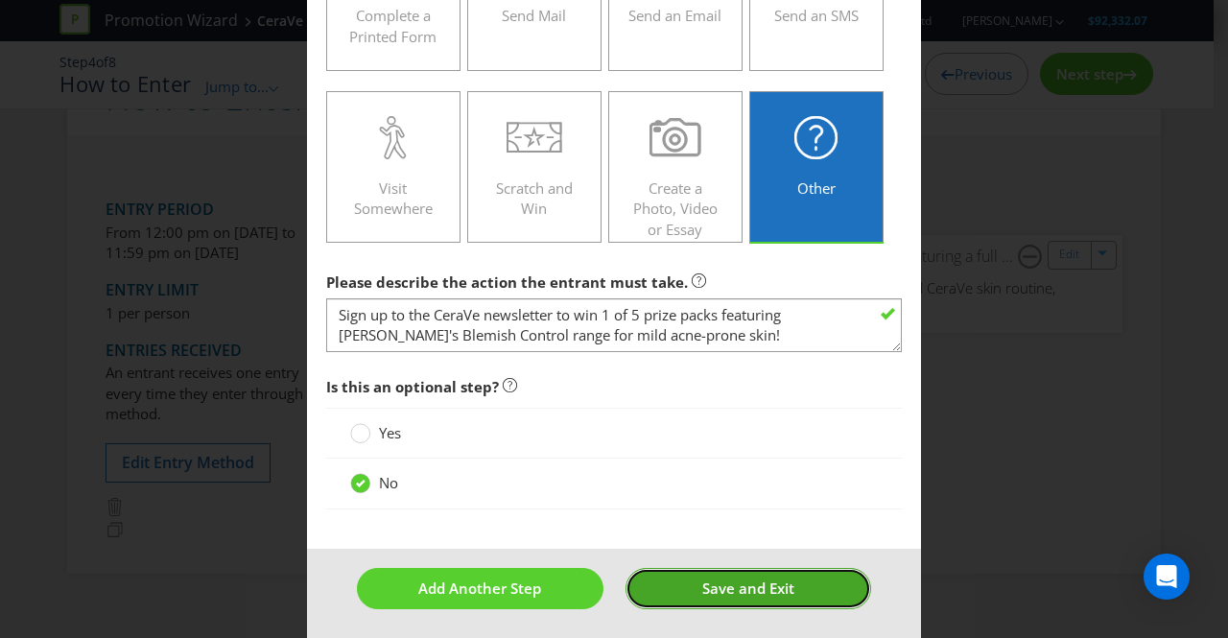
click at [702, 580] on span "Save and Exit" at bounding box center [748, 588] width 92 height 19
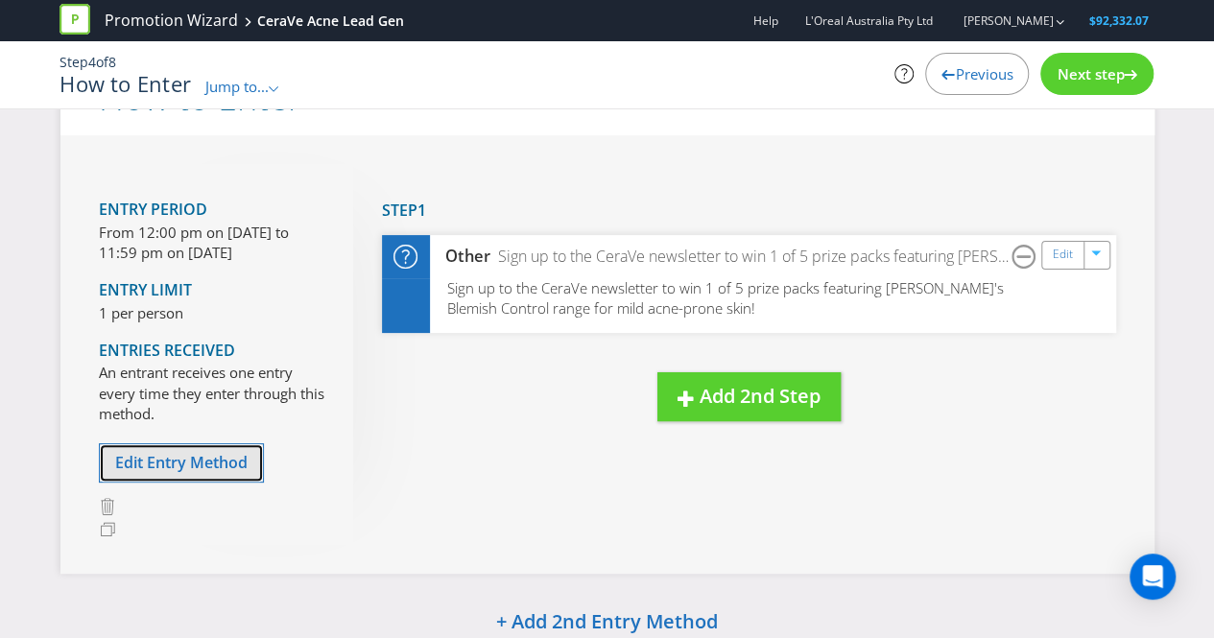
click at [218, 462] on span "Edit Entry Method" at bounding box center [181, 462] width 132 height 21
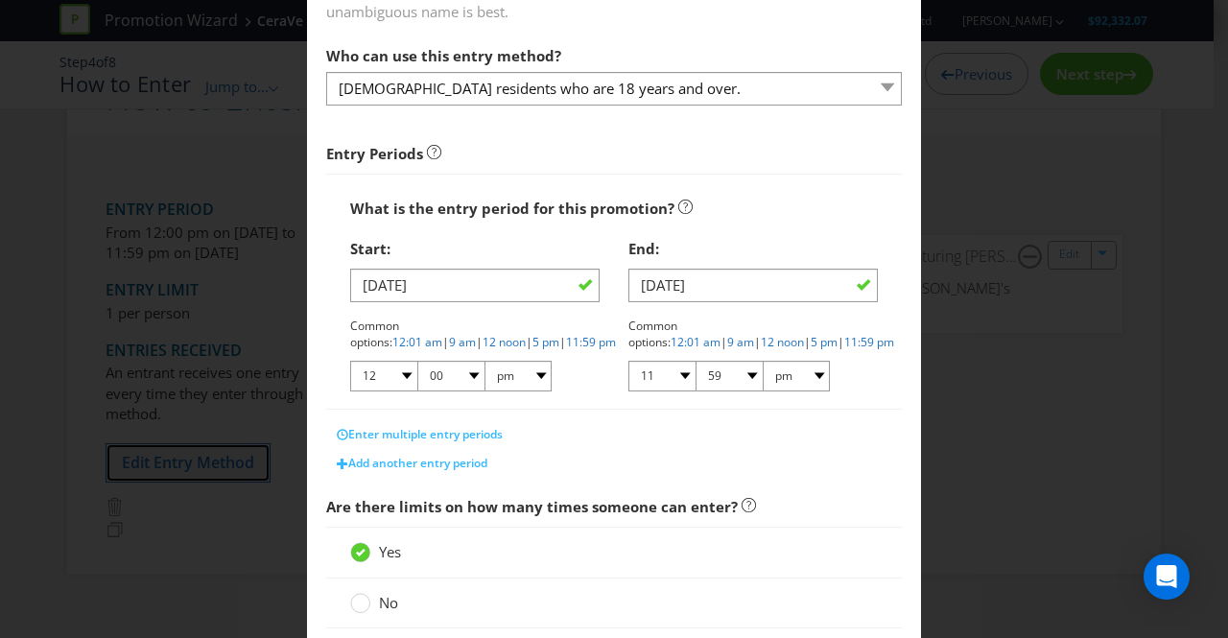
scroll to position [198, 0]
